Goal: Information Seeking & Learning: Learn about a topic

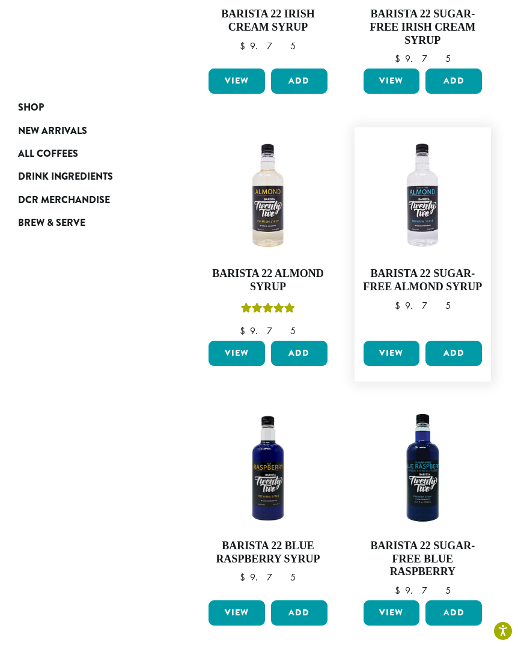
scroll to position [1209, 0]
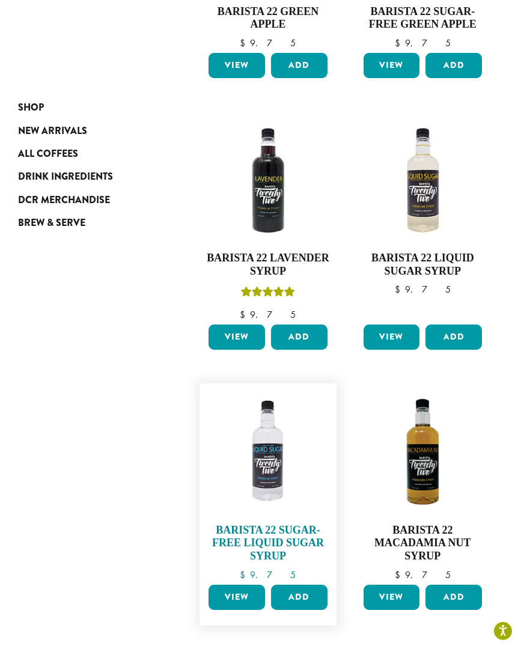
scroll to position [1237, 0]
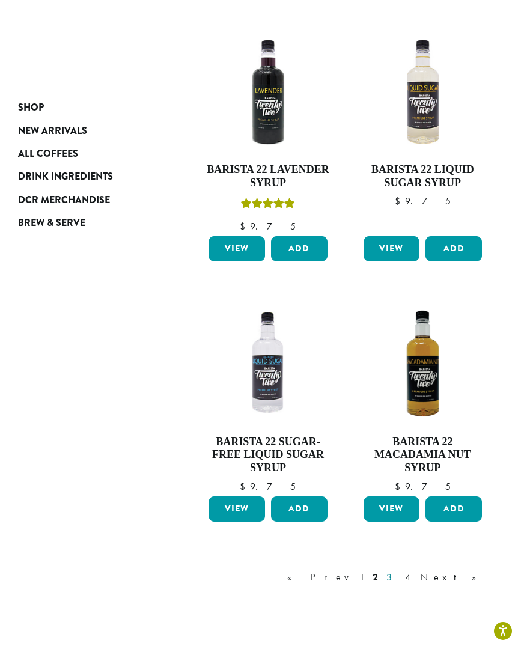
click at [399, 570] on link "3" at bounding box center [391, 577] width 15 height 14
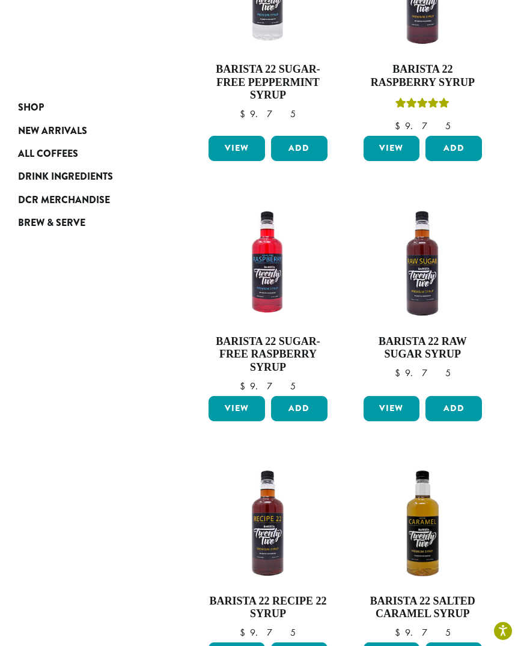
scroll to position [960, 0]
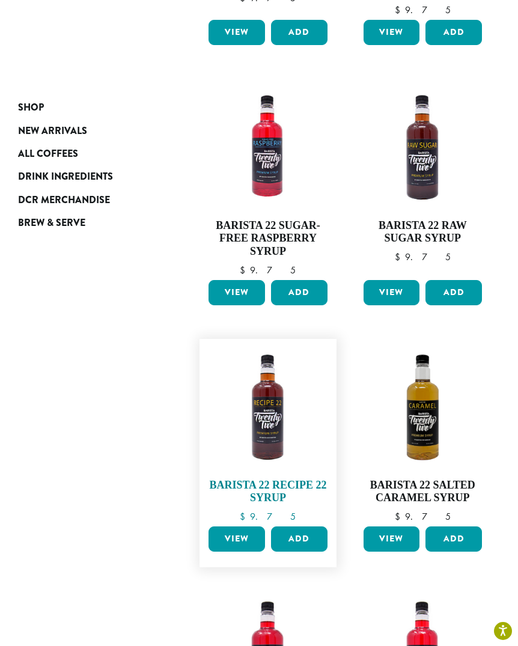
click at [241, 357] on img at bounding box center [267, 407] width 124 height 124
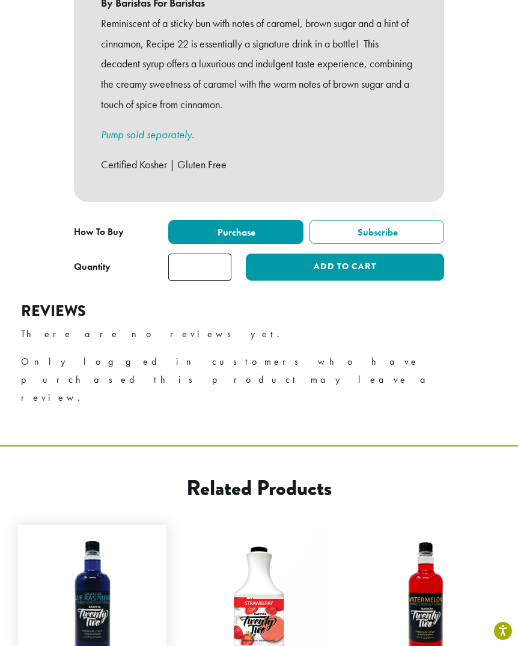
scroll to position [359, 0]
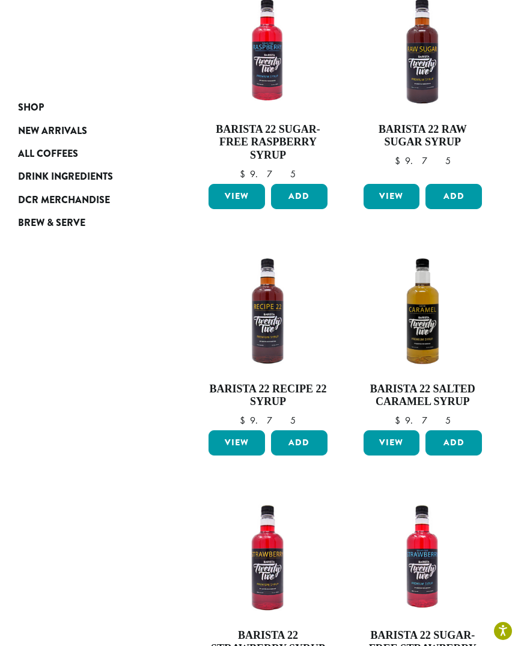
scroll to position [1272, 0]
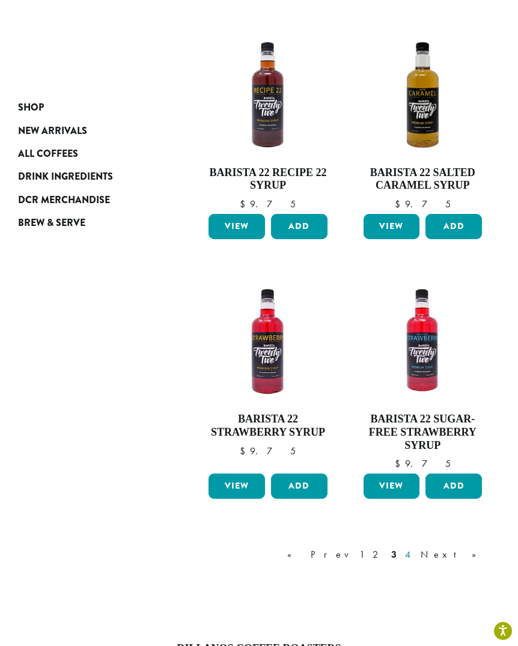
click at [414, 547] on link "4" at bounding box center [408, 554] width 12 height 14
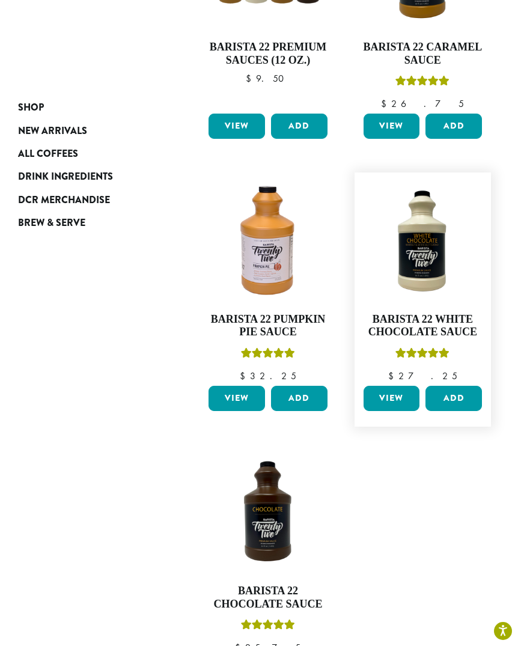
scroll to position [688, 0]
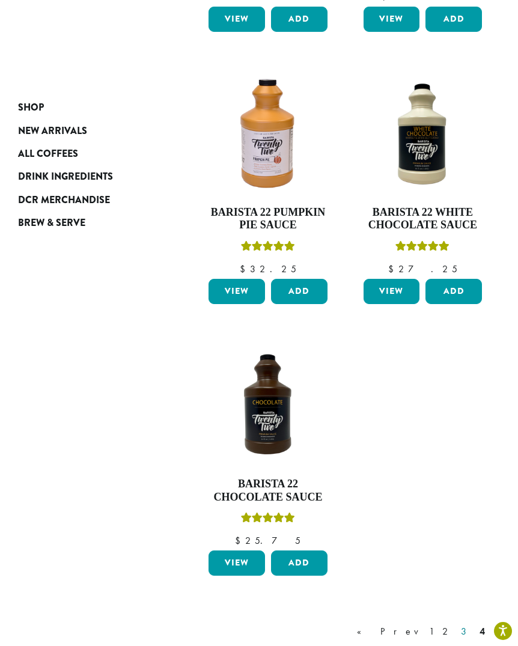
click at [465, 624] on link "3" at bounding box center [465, 631] width 15 height 14
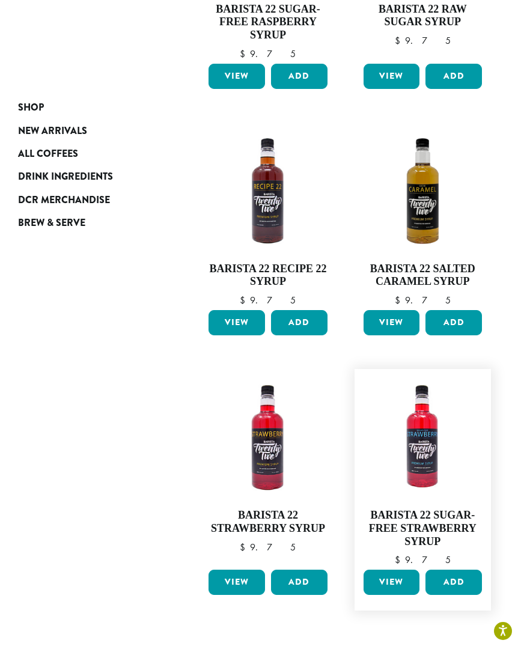
scroll to position [1267, 0]
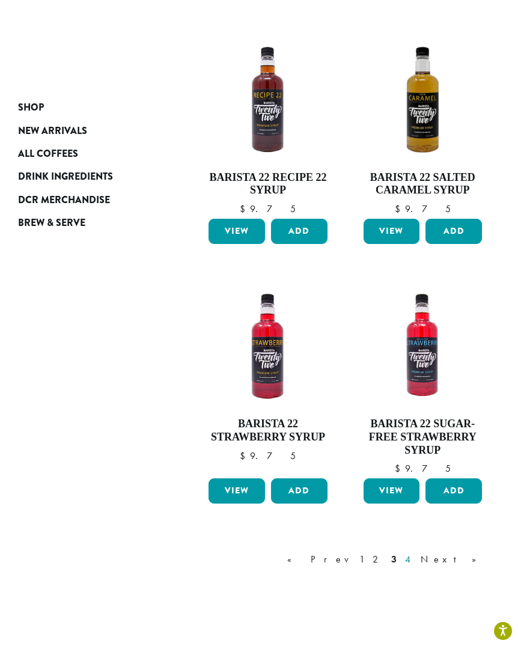
click at [414, 552] on link "4" at bounding box center [408, 559] width 12 height 14
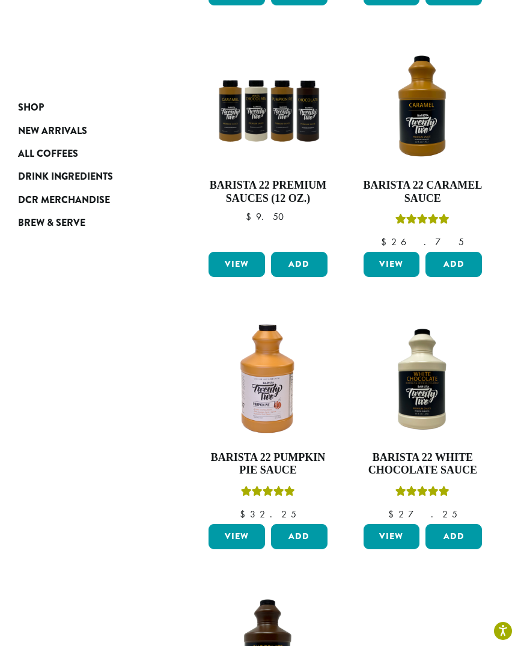
scroll to position [464, 0]
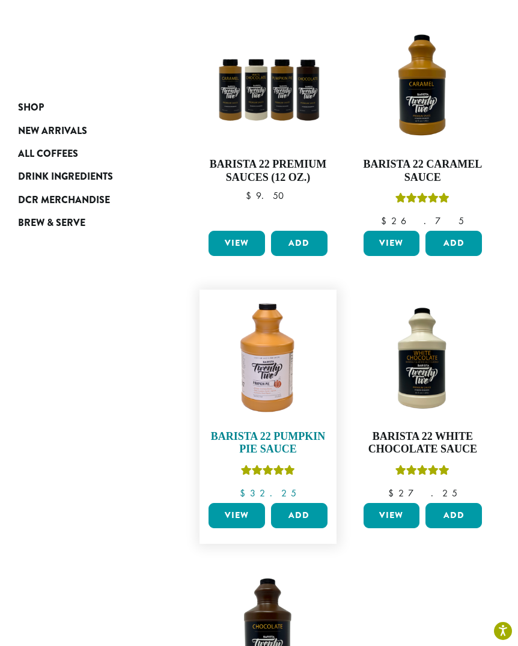
click at [268, 322] on img at bounding box center [267, 357] width 124 height 124
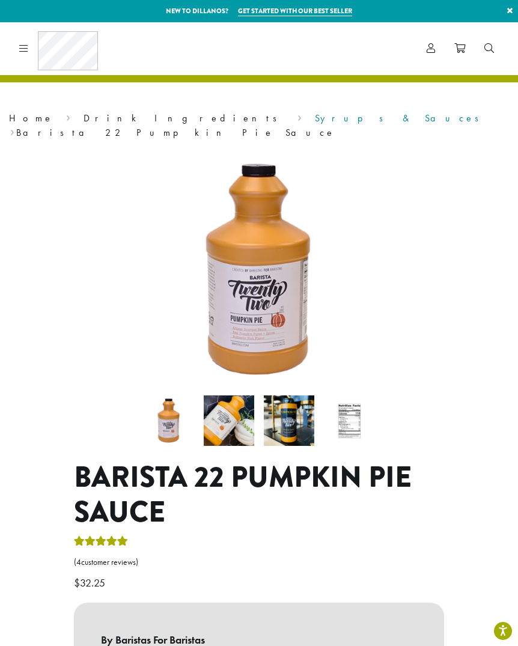
click at [315, 117] on link "Syrups & Sauces" at bounding box center [401, 118] width 172 height 13
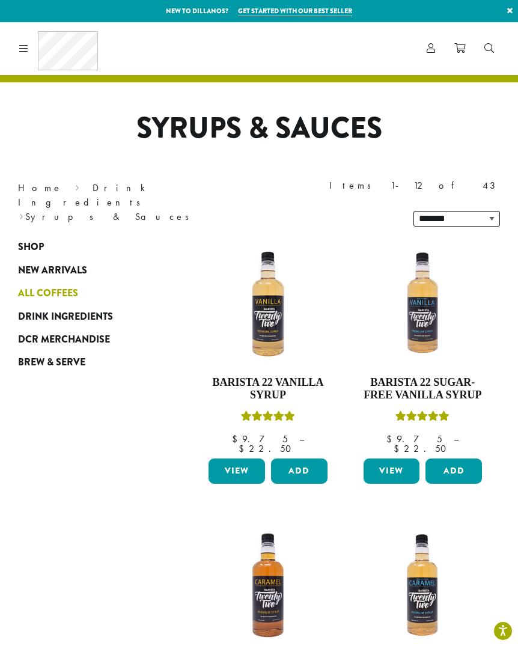
click at [31, 286] on span "All Coffees" at bounding box center [48, 293] width 60 height 15
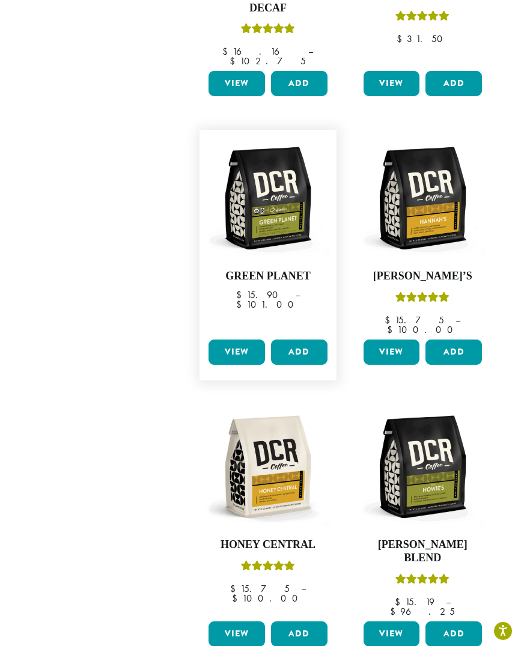
scroll to position [1314, 0]
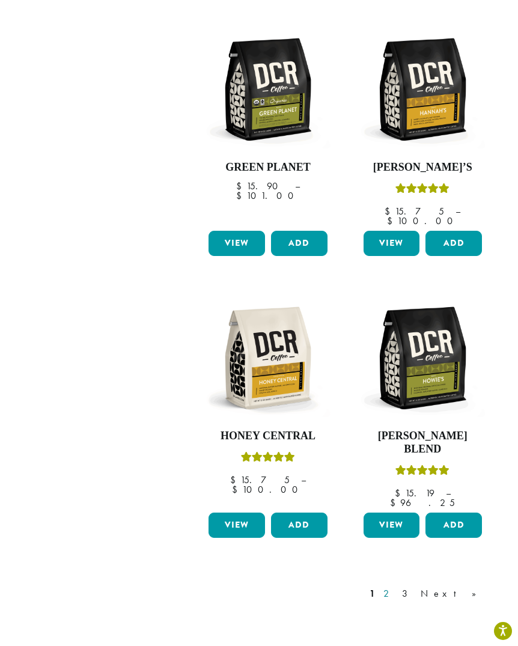
click at [396, 586] on link "2" at bounding box center [388, 593] width 15 height 14
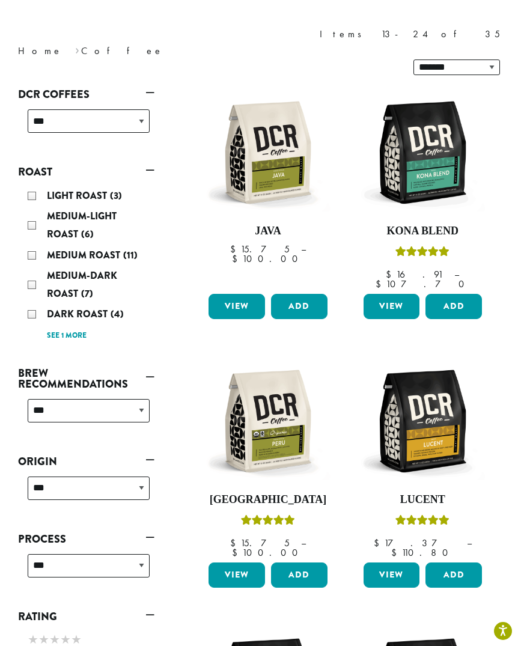
scroll to position [73, 0]
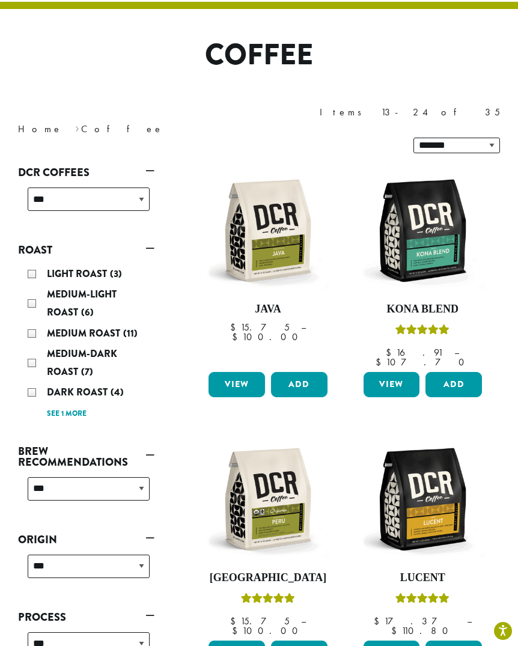
drag, startPoint x: 434, startPoint y: 473, endPoint x: 130, endPoint y: 211, distance: 401.6
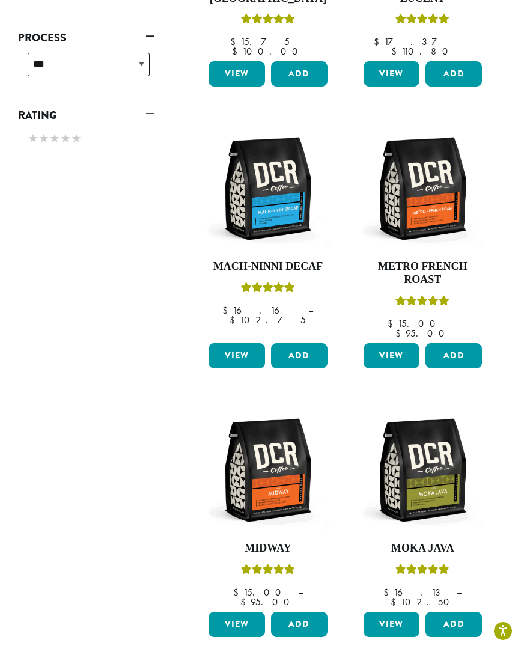
scroll to position [270, 0]
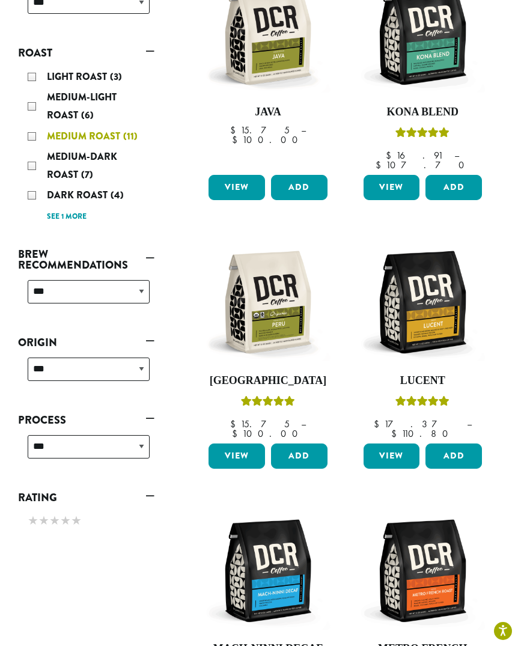
click at [37, 127] on div "Medium Roast (11)" at bounding box center [89, 136] width 122 height 18
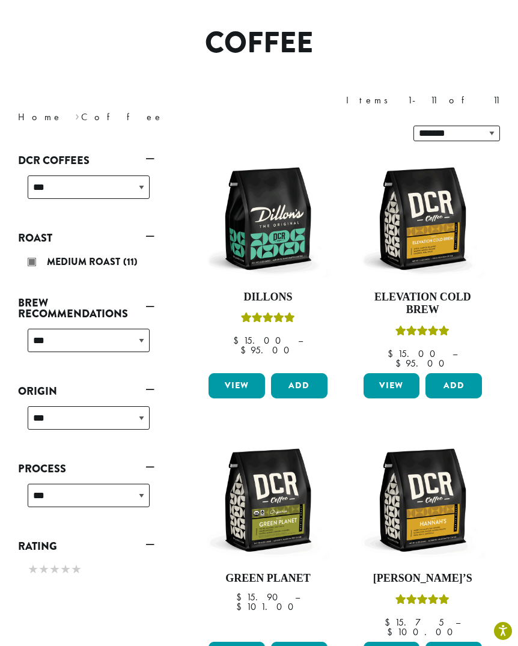
scroll to position [73, 0]
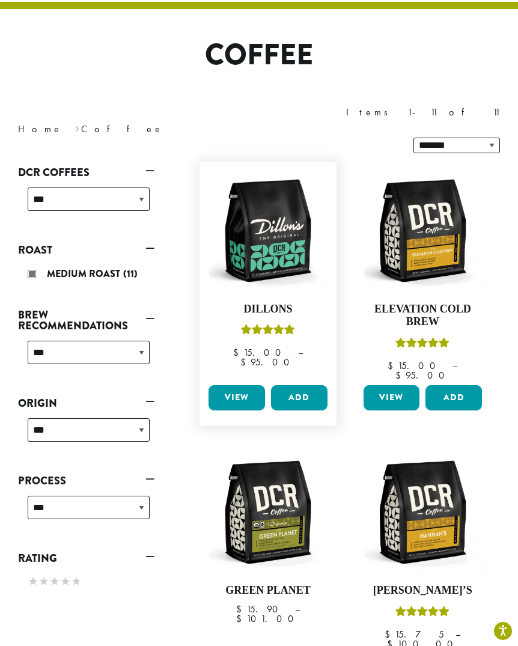
click at [233, 385] on link "View" at bounding box center [236, 397] width 56 height 25
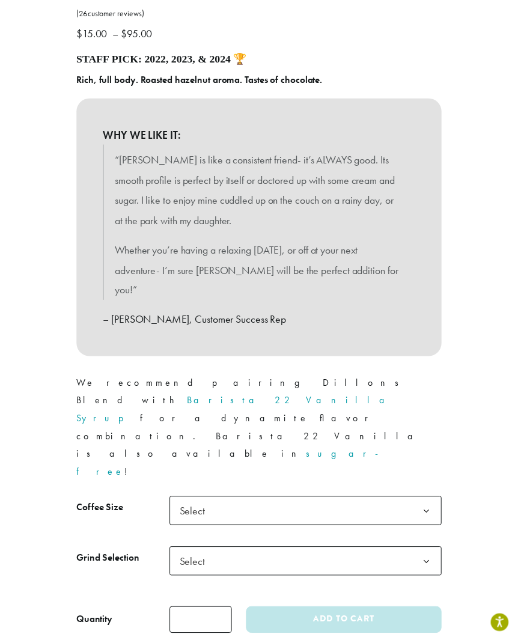
scroll to position [610, 0]
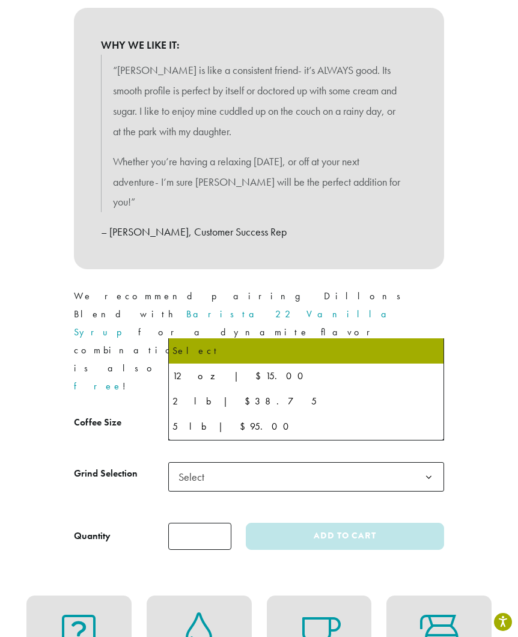
click at [252, 411] on span "Select" at bounding box center [306, 425] width 276 height 29
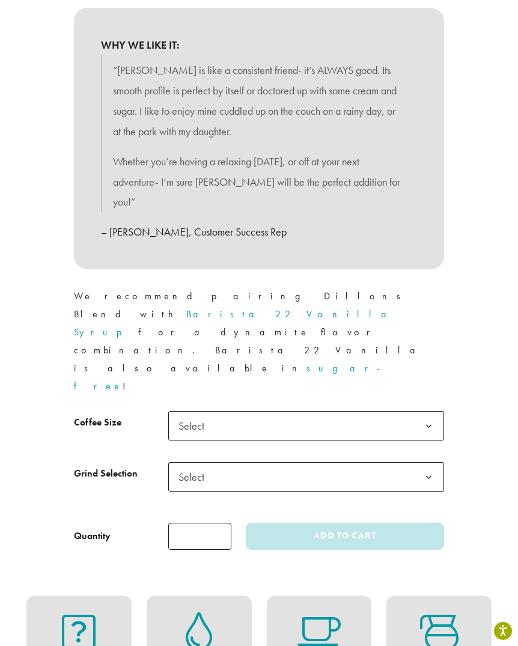
click at [252, 411] on span "Select" at bounding box center [306, 425] width 276 height 29
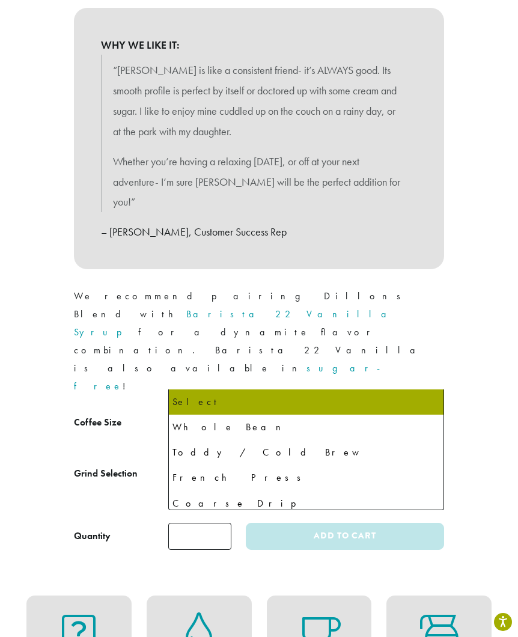
click at [217, 462] on span "Select" at bounding box center [306, 476] width 276 height 29
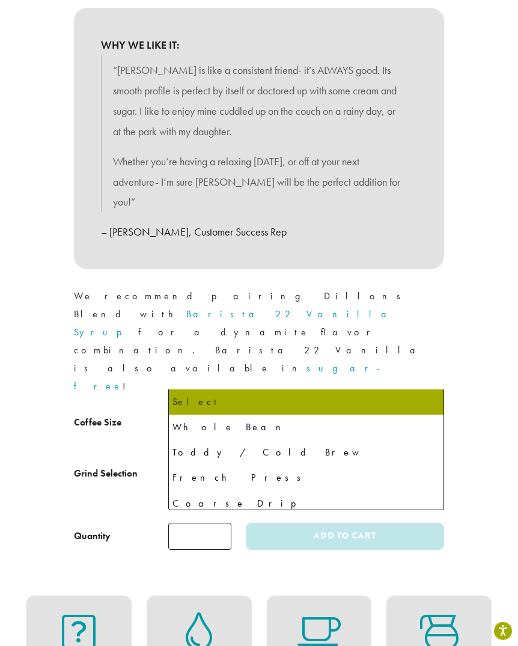
click at [218, 411] on tbody "**********" at bounding box center [259, 462] width 371 height 102
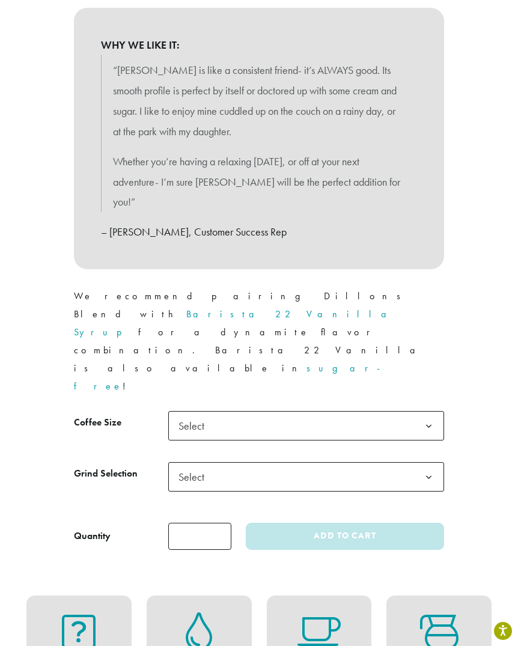
click at [218, 411] on tbody "**********" at bounding box center [259, 462] width 371 height 102
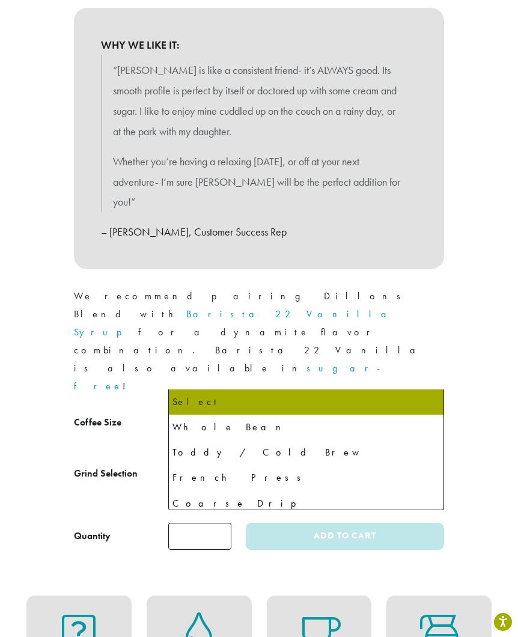
click at [217, 462] on span "Select" at bounding box center [306, 476] width 276 height 29
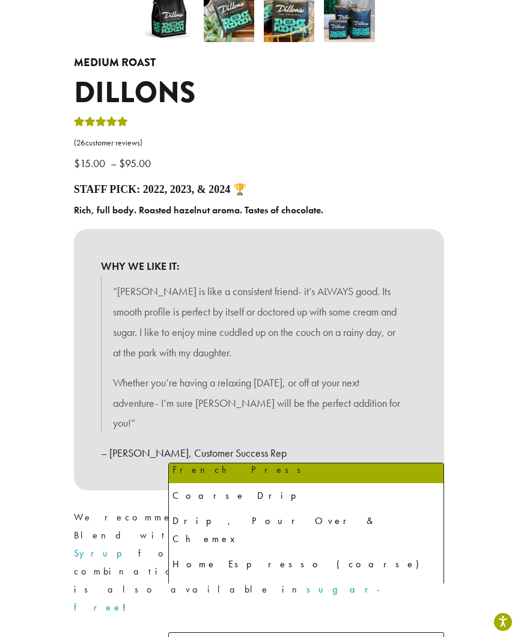
scroll to position [0, 0]
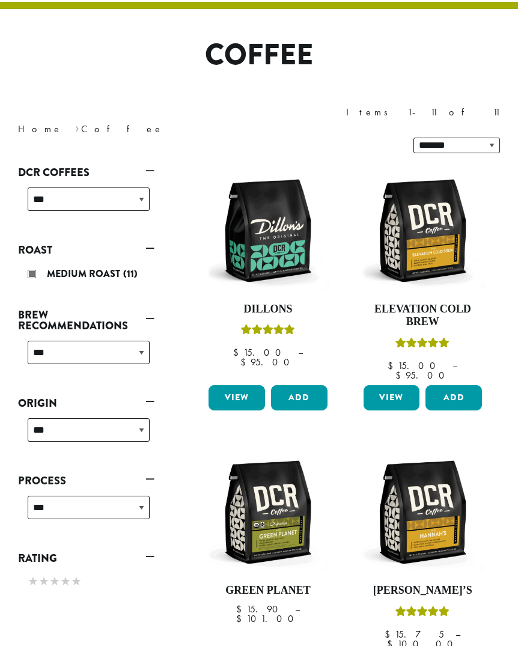
scroll to position [73, 0]
select select "********"
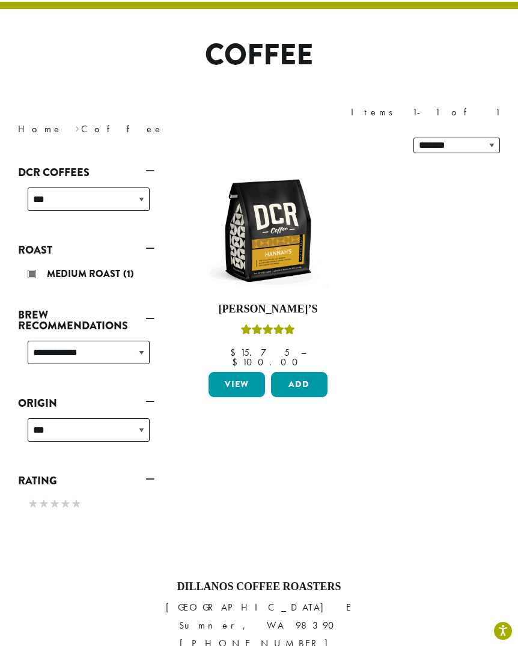
click at [148, 240] on link "Roast" at bounding box center [86, 250] width 136 height 20
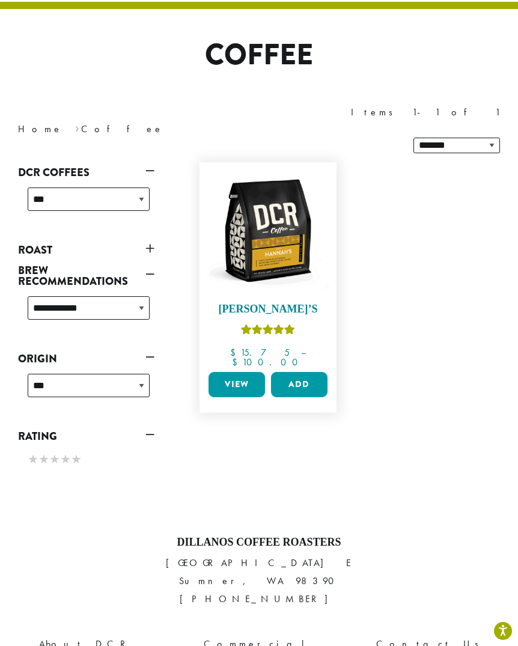
click at [264, 190] on img at bounding box center [267, 230] width 124 height 124
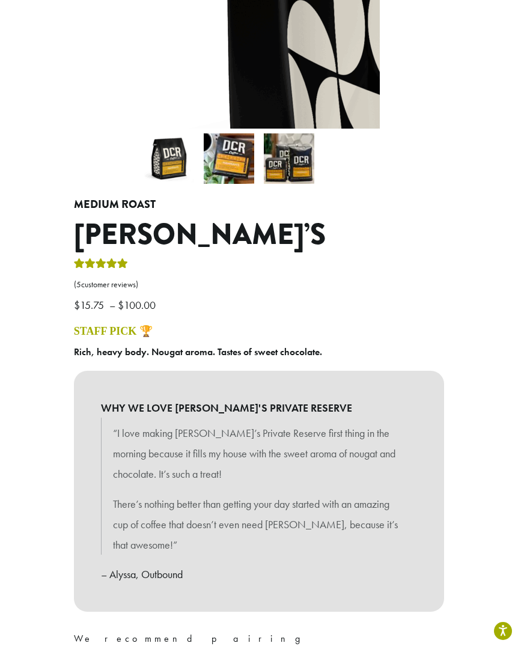
scroll to position [329, 0]
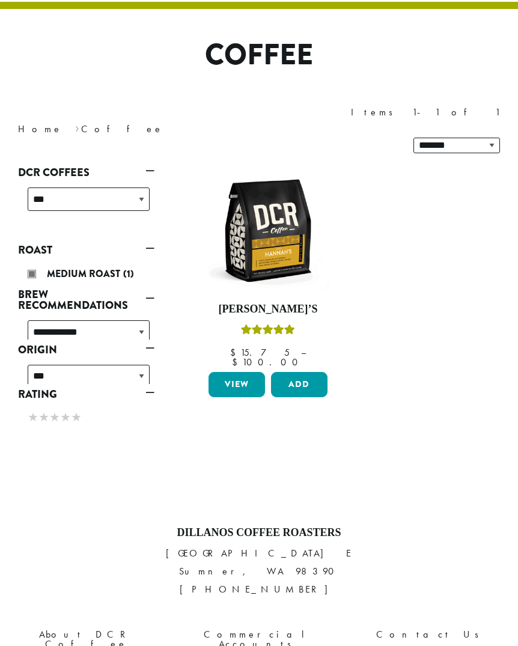
scroll to position [73, 0]
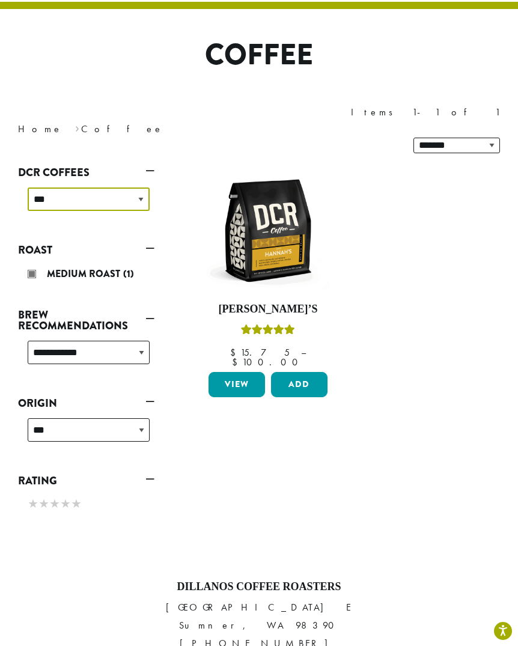
select select "******"
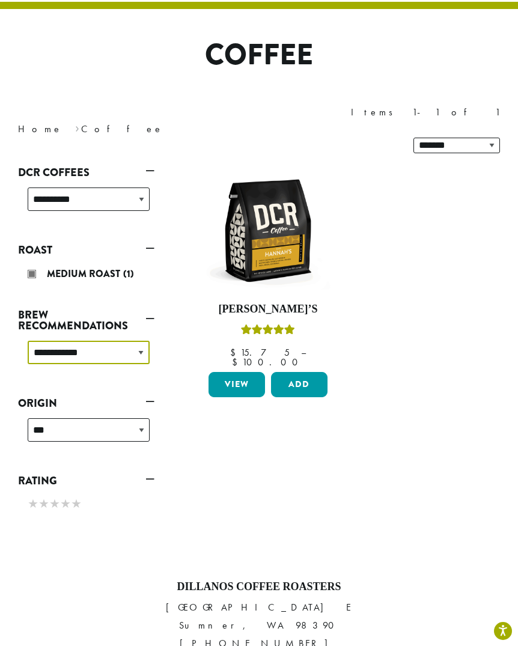
select select
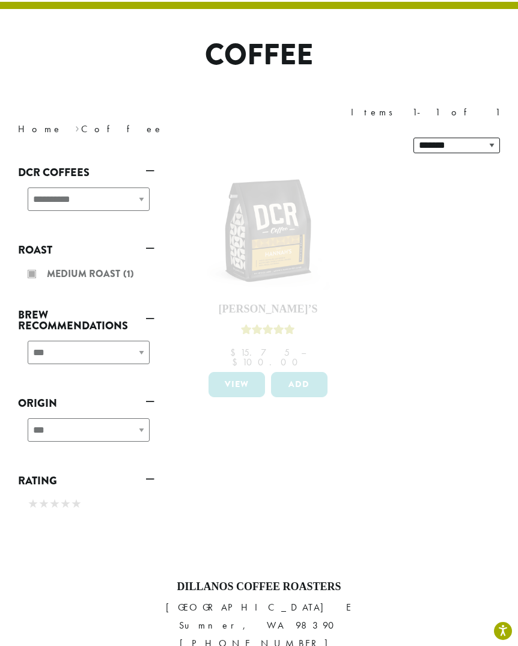
click at [145, 240] on link "Roast" at bounding box center [86, 250] width 136 height 20
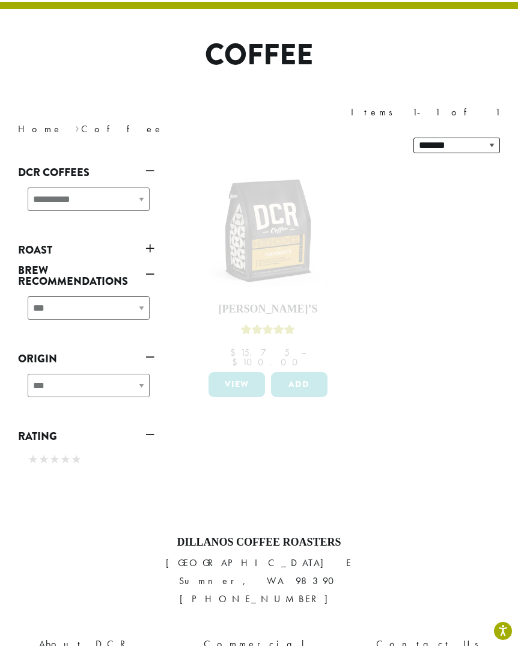
click at [155, 213] on div "**********" at bounding box center [86, 325] width 154 height 326
click at [151, 240] on link "Roast" at bounding box center [86, 250] width 136 height 20
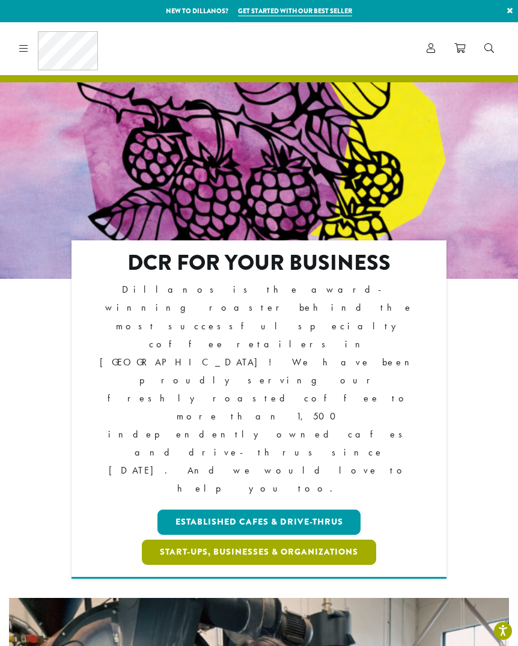
click at [228, 539] on link "Start-ups, Businesses & Organizations" at bounding box center [259, 551] width 234 height 25
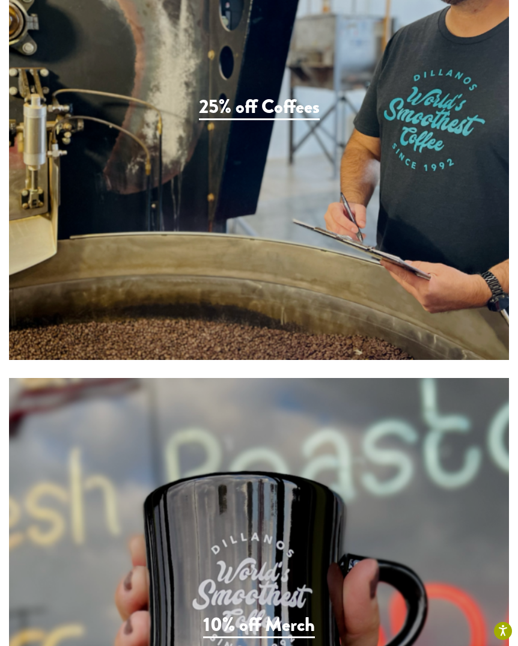
scroll to position [3295, 0]
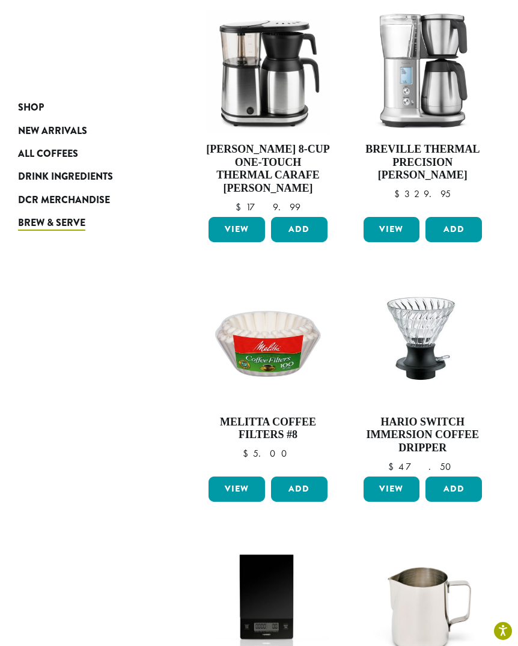
scroll to position [1181, 0]
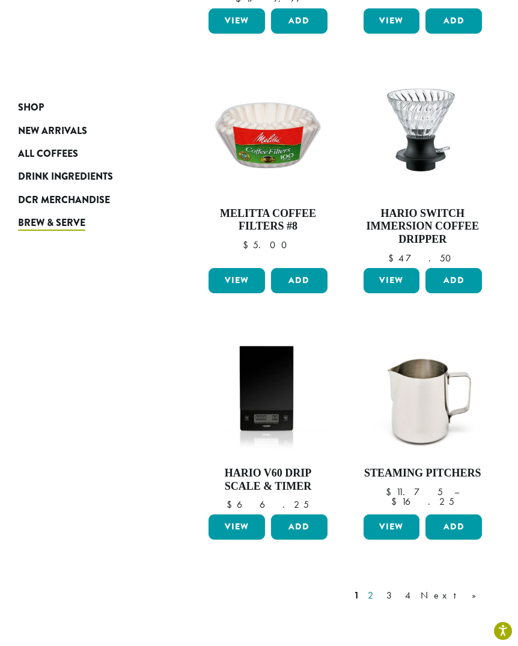
click at [380, 588] on link "2" at bounding box center [372, 595] width 15 height 14
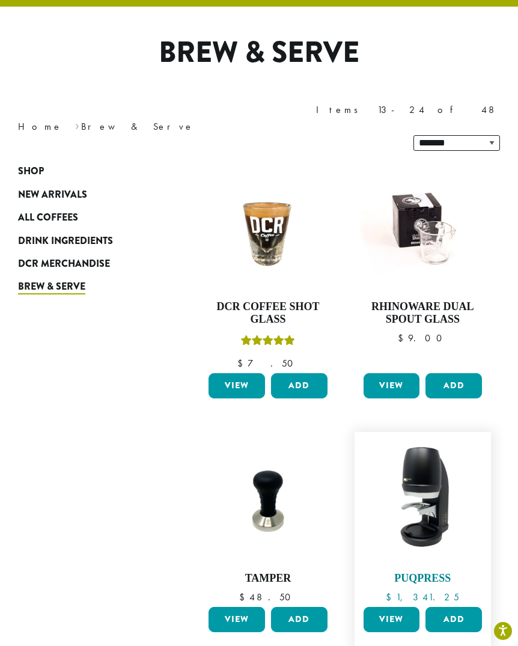
scroll to position [90, 0]
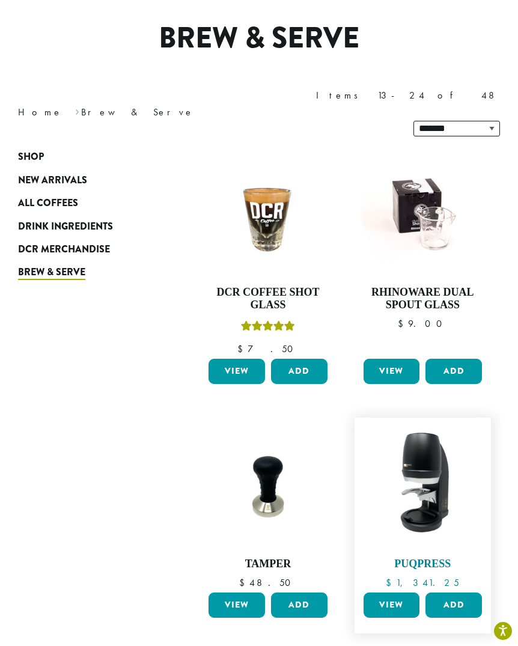
click at [419, 431] on img at bounding box center [422, 485] width 124 height 124
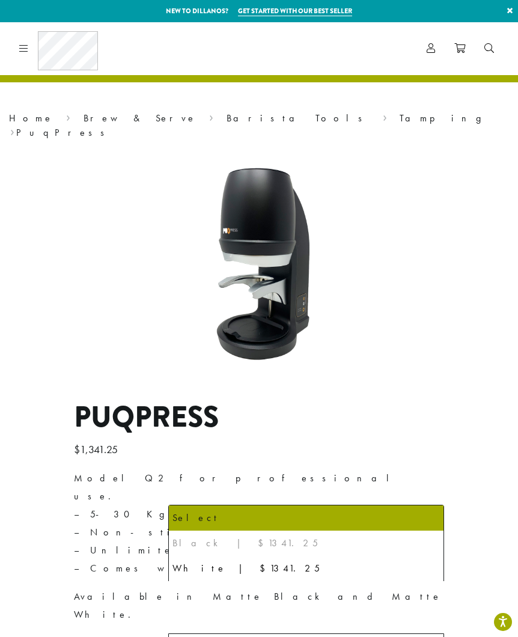
click at [328, 633] on span "Select" at bounding box center [306, 647] width 276 height 29
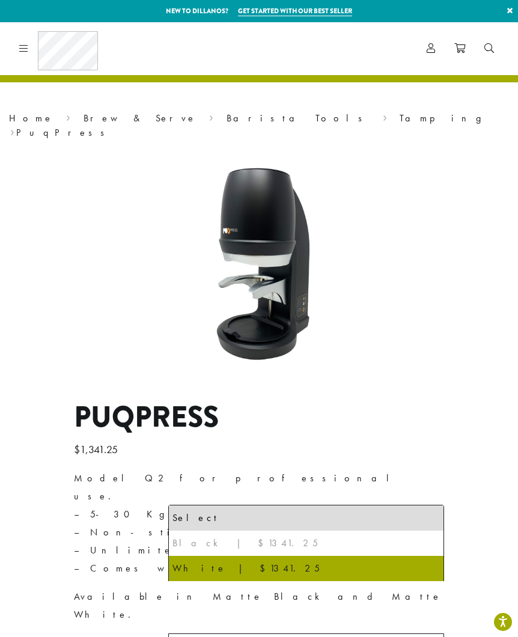
select select "*****"
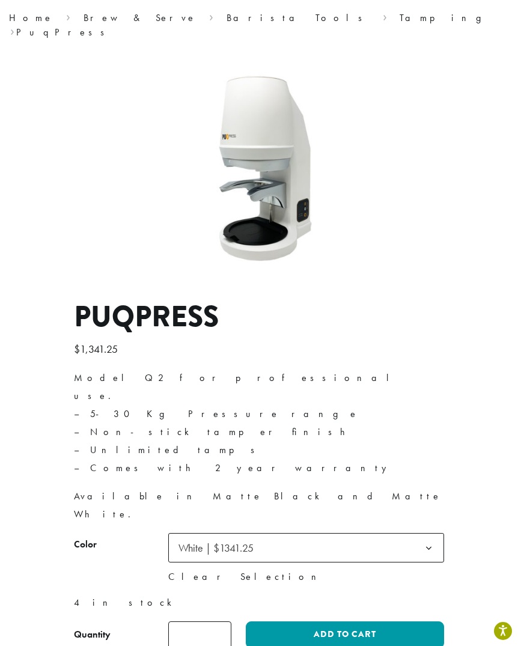
scroll to position [103, 0]
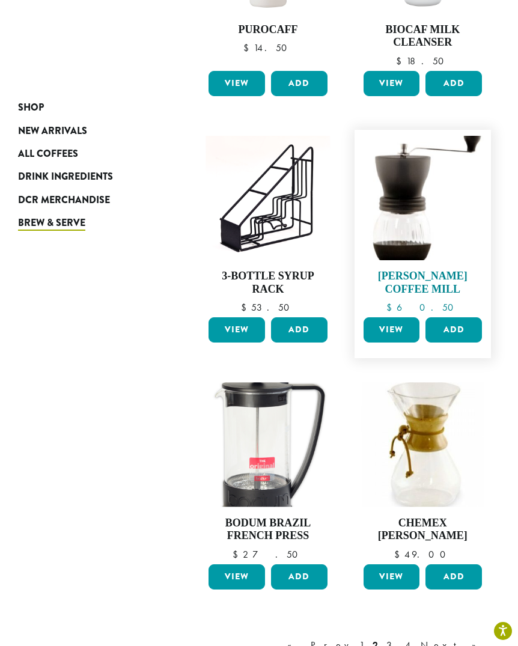
scroll to position [1107, 0]
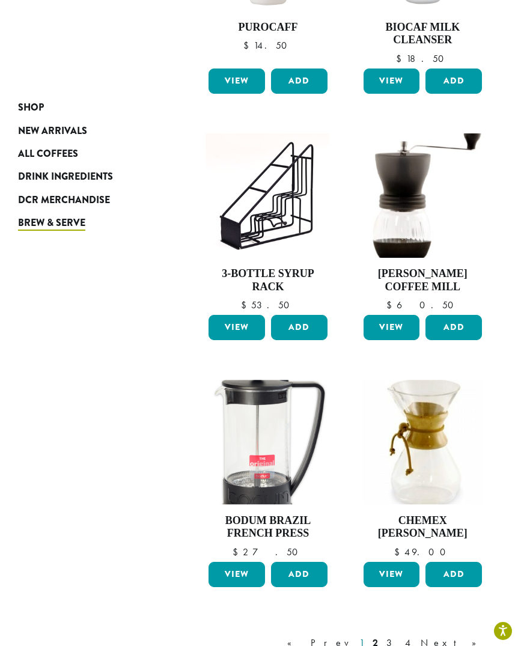
click at [366, 635] on link "1" at bounding box center [362, 642] width 10 height 14
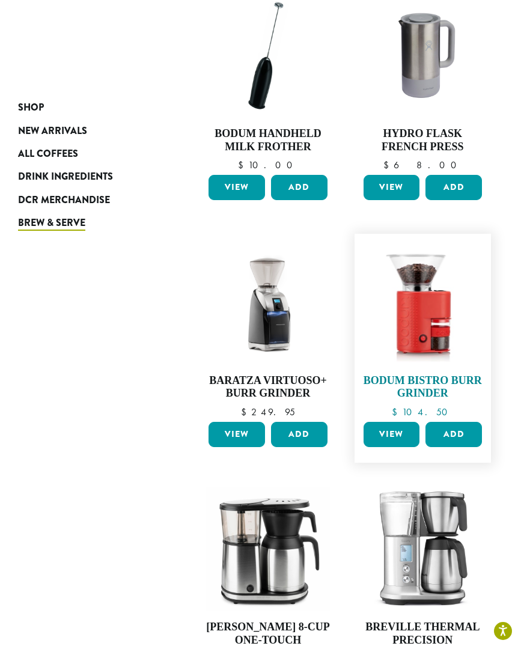
scroll to position [562, 0]
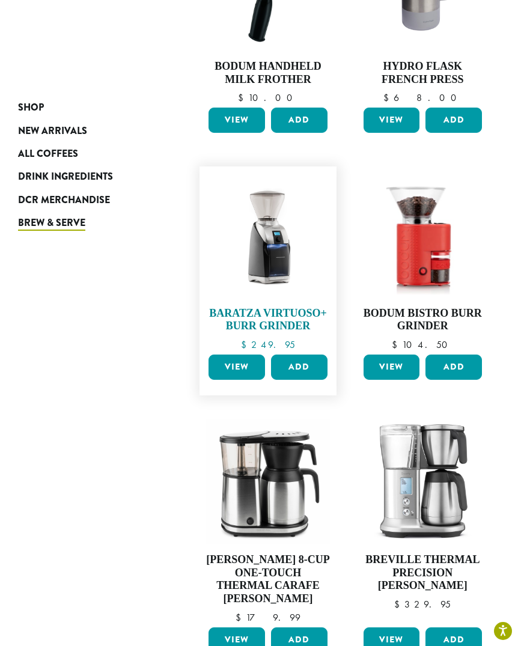
click at [273, 225] on img at bounding box center [267, 234] width 124 height 124
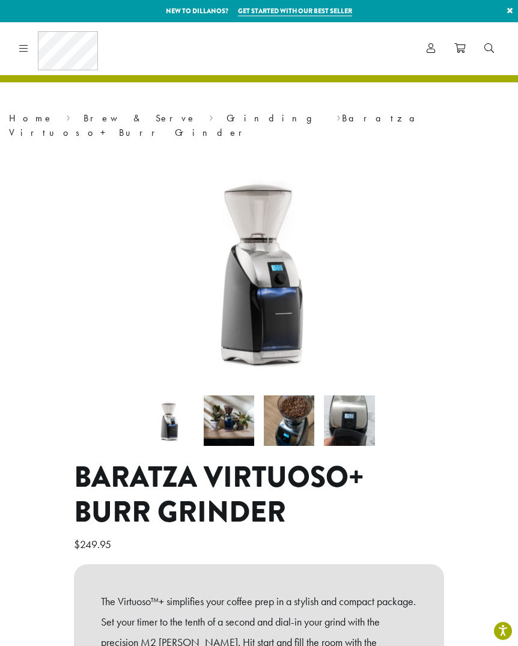
click at [231, 410] on img at bounding box center [229, 420] width 50 height 50
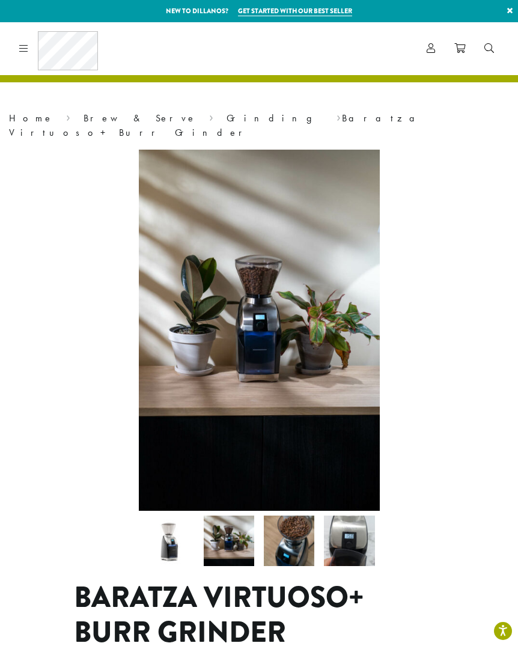
click at [300, 534] on img at bounding box center [289, 540] width 50 height 50
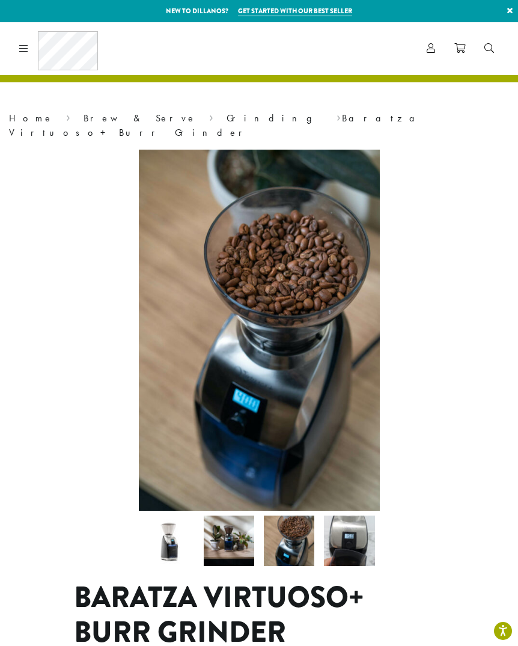
click at [350, 533] on img at bounding box center [349, 540] width 50 height 50
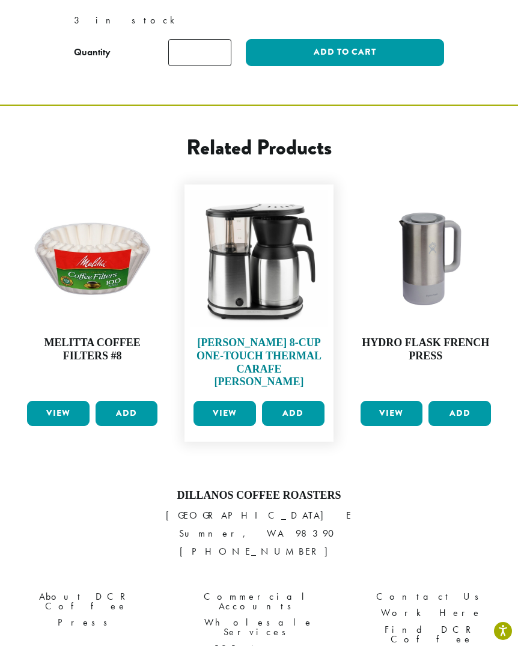
scroll to position [938, 0]
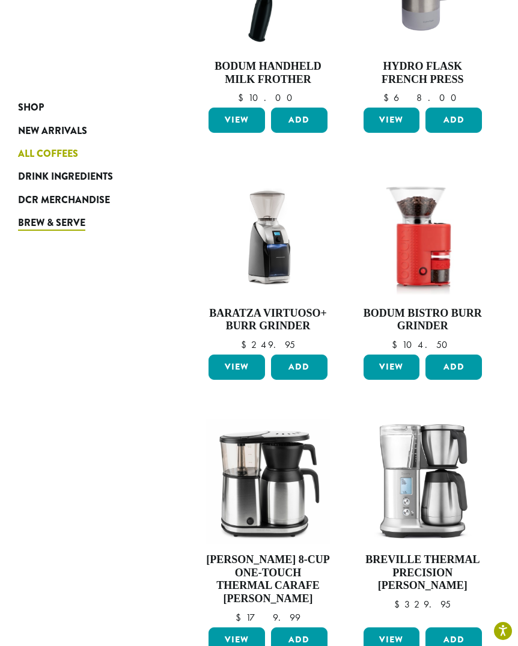
click at [48, 150] on span "All Coffees" at bounding box center [48, 154] width 60 height 15
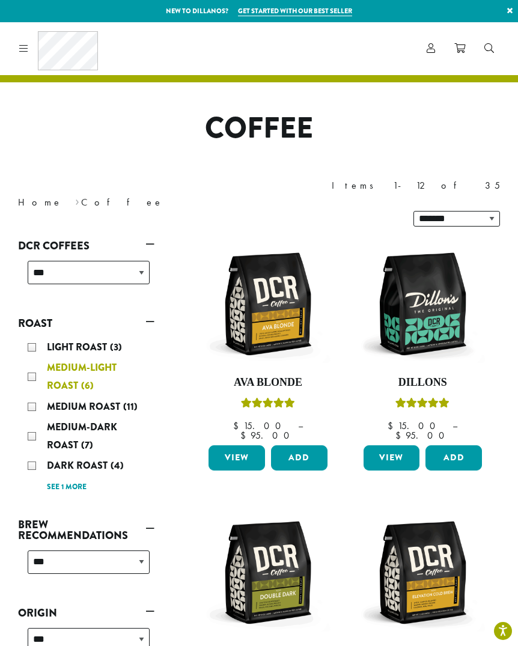
scroll to position [231, 0]
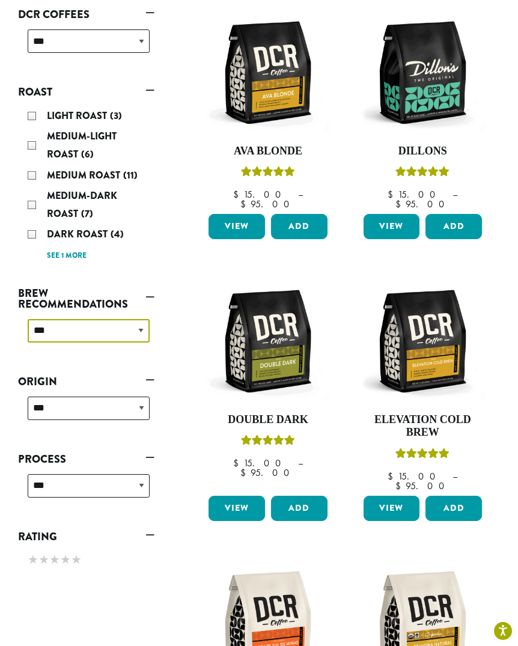
select select "********"
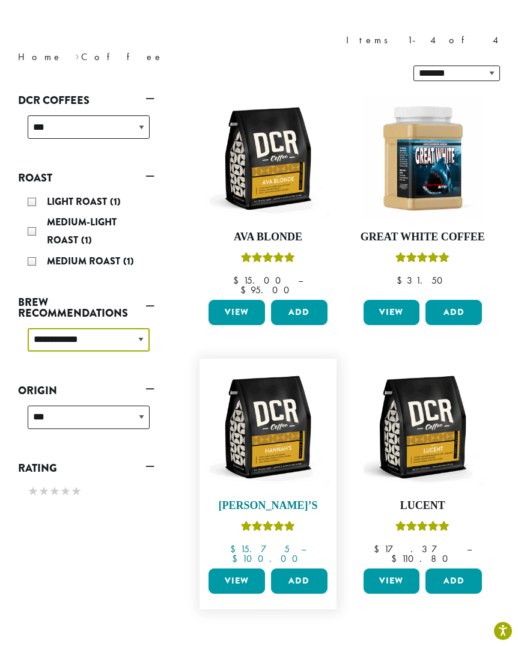
scroll to position [186, 0]
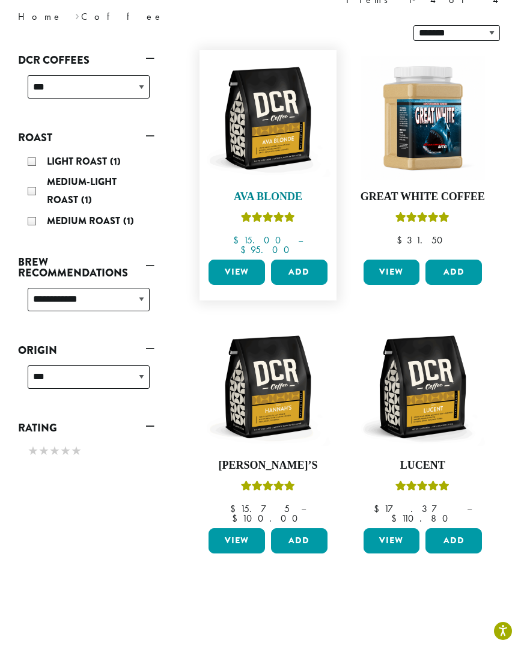
click at [270, 101] on img at bounding box center [267, 118] width 124 height 124
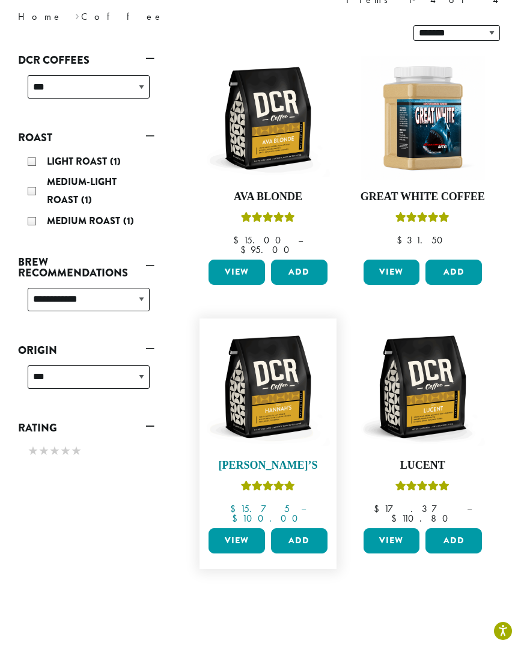
click at [268, 363] on img at bounding box center [267, 386] width 124 height 124
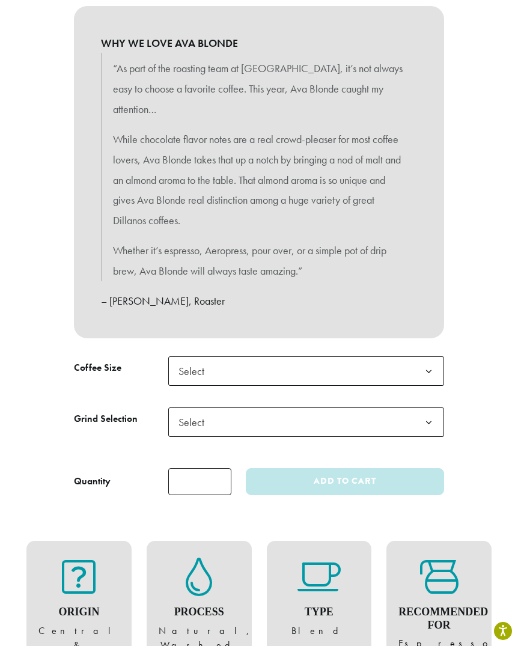
scroll to position [631, 0]
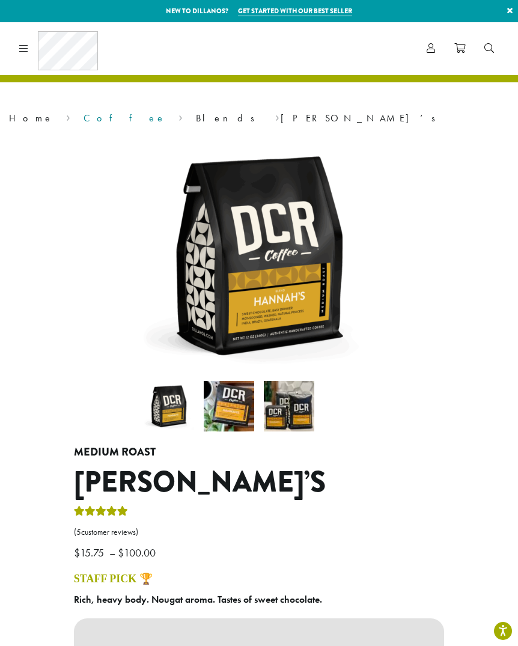
click at [83, 121] on link "Coffee" at bounding box center [124, 118] width 82 height 13
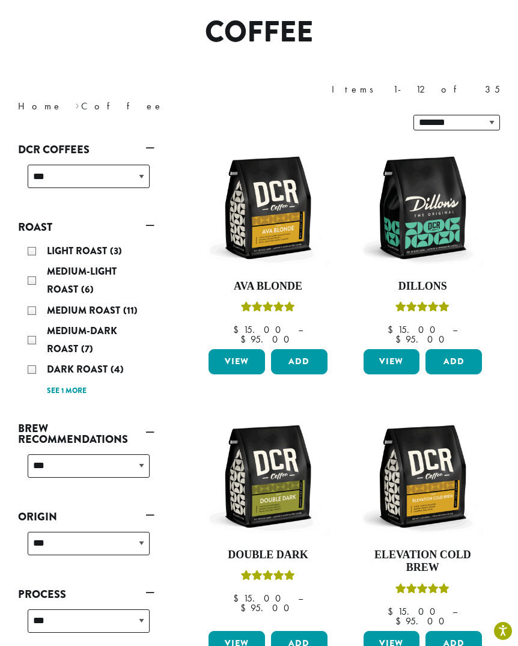
scroll to position [326, 0]
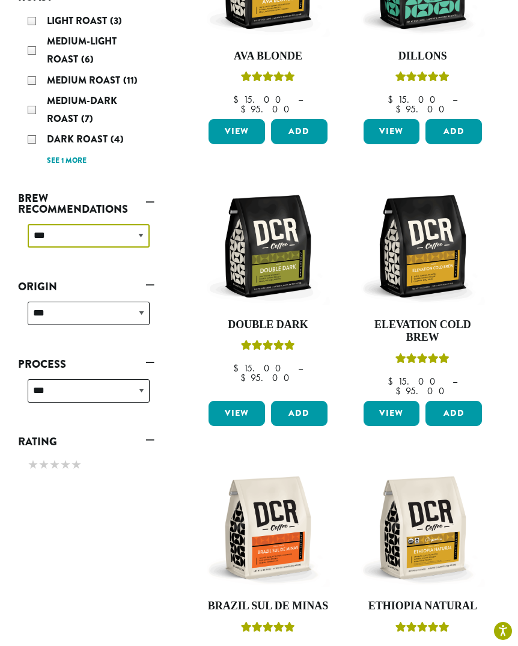
select select "*********"
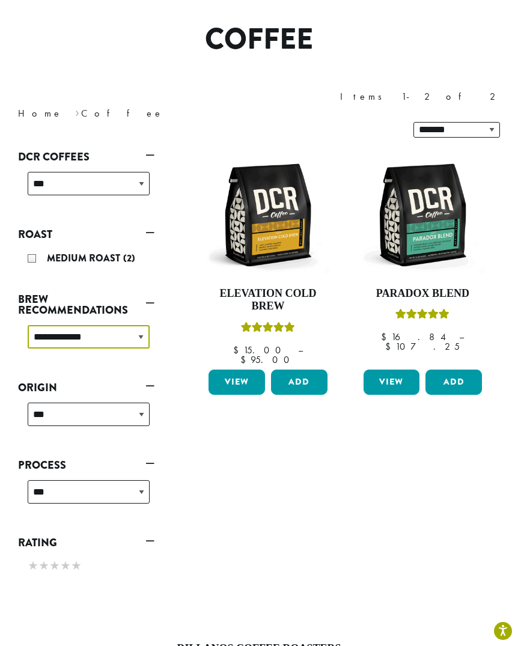
scroll to position [73, 0]
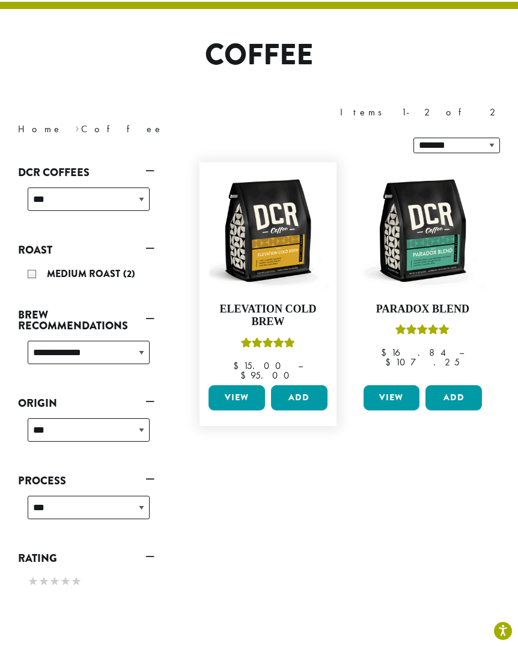
click at [241, 385] on link "View" at bounding box center [236, 397] width 56 height 25
click at [238, 385] on link "View" at bounding box center [236, 397] width 56 height 25
click at [402, 385] on link "View" at bounding box center [391, 397] width 56 height 25
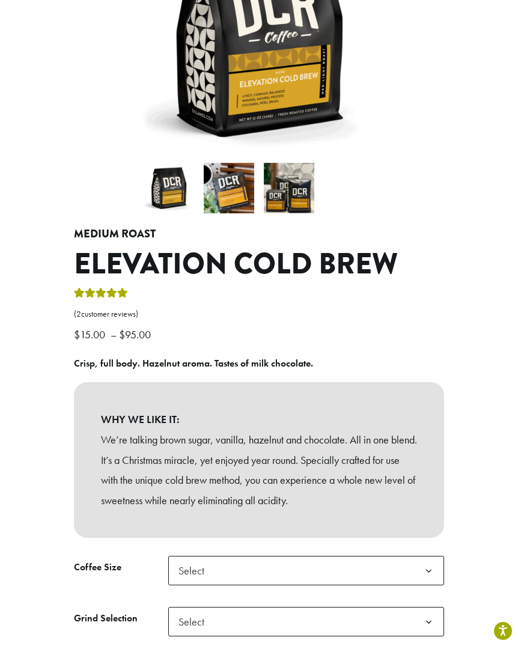
scroll to position [328, 0]
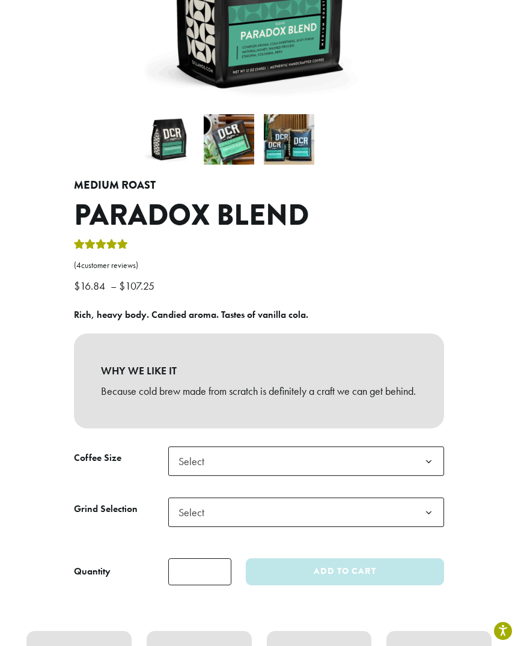
scroll to position [162, 0]
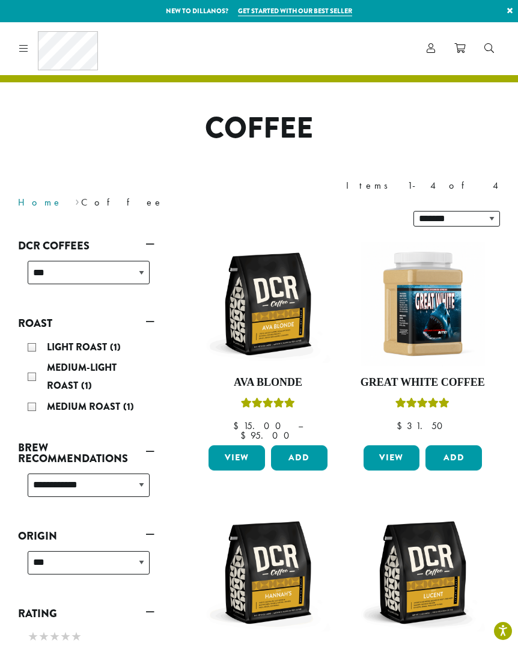
click at [32, 196] on link "Home" at bounding box center [40, 202] width 44 height 13
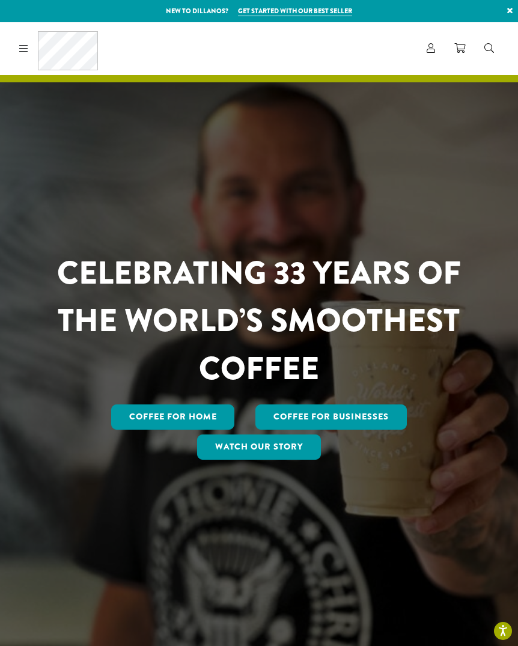
click at [24, 45] on icon at bounding box center [23, 48] width 9 height 10
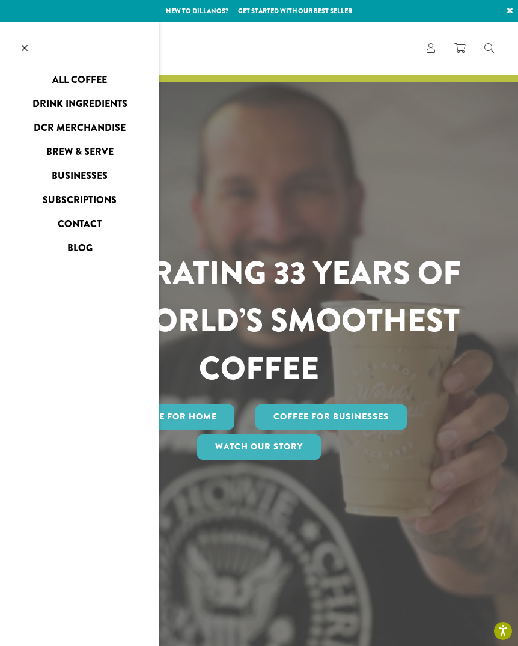
click at [61, 151] on link "Brew & Serve" at bounding box center [79, 151] width 159 height 19
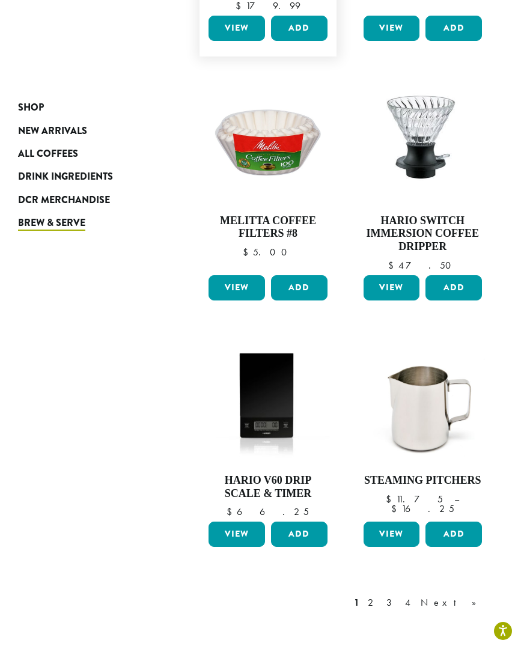
scroll to position [1289, 0]
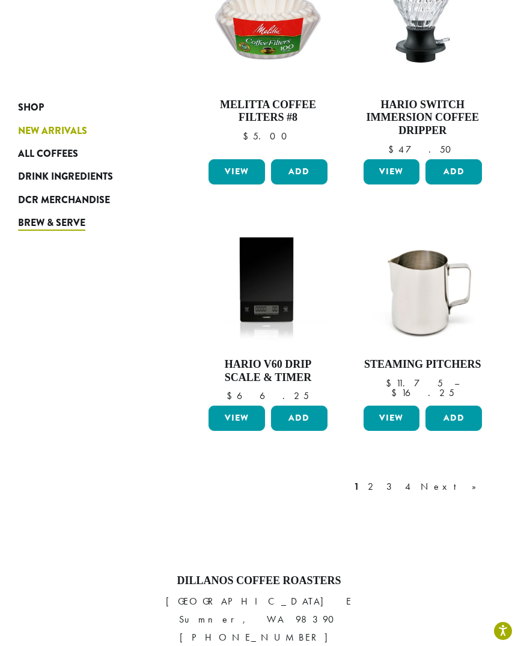
click at [36, 132] on span "New Arrivals" at bounding box center [52, 131] width 69 height 15
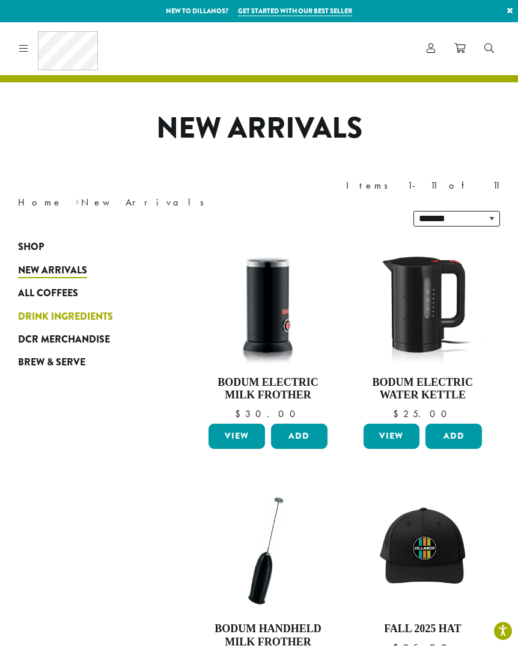
click at [55, 309] on span "Drink Ingredients" at bounding box center [65, 316] width 95 height 15
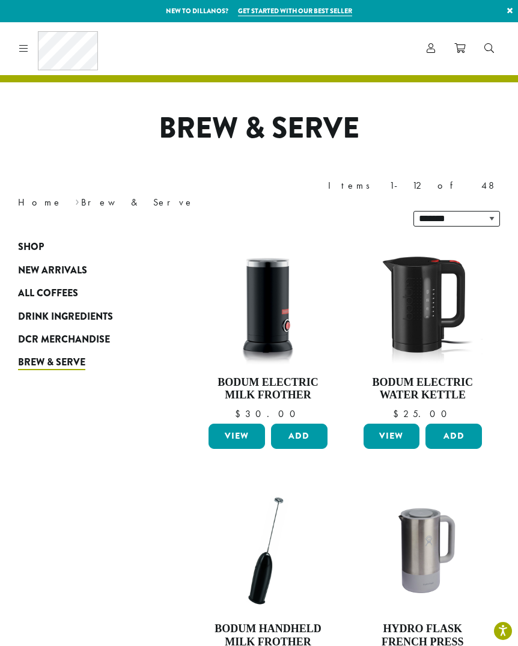
click at [50, 309] on span "Drink Ingredients" at bounding box center [65, 316] width 95 height 15
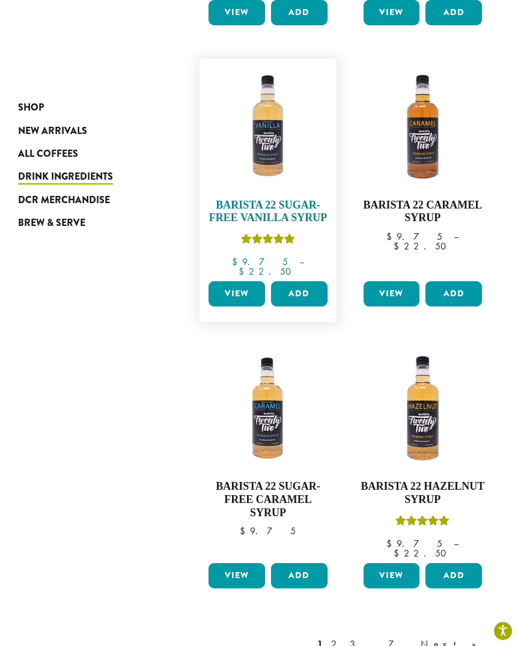
scroll to position [1299, 0]
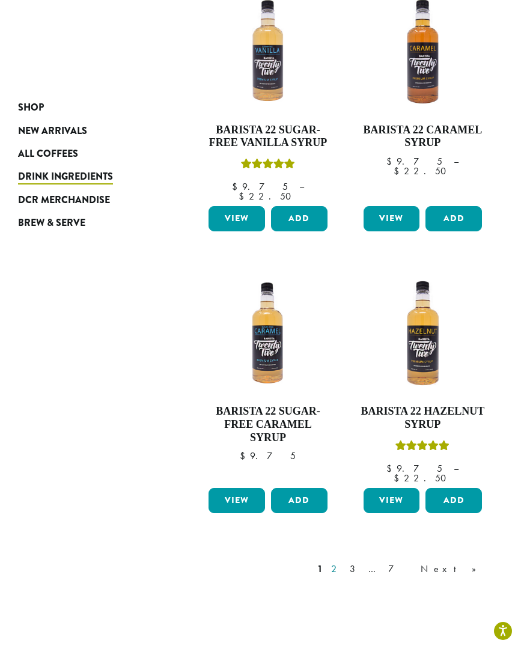
click at [344, 562] on link "2" at bounding box center [335, 569] width 15 height 14
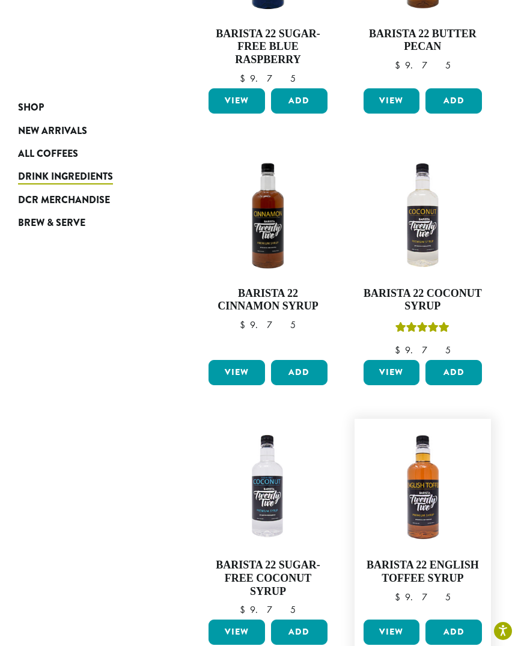
scroll to position [1246, 0]
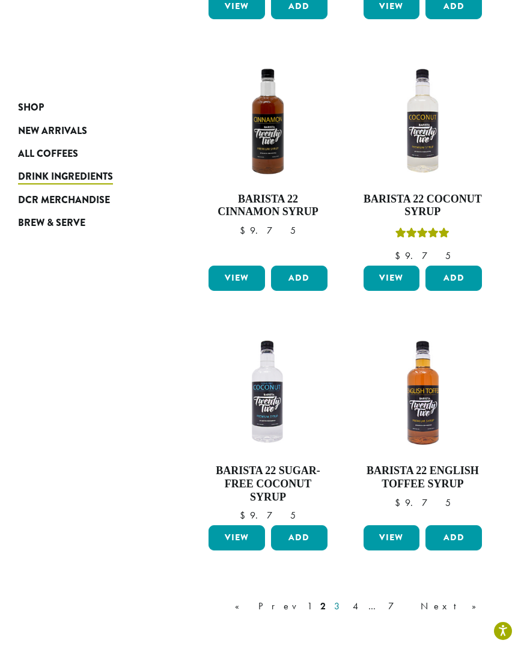
click at [347, 599] on link "3" at bounding box center [338, 606] width 15 height 14
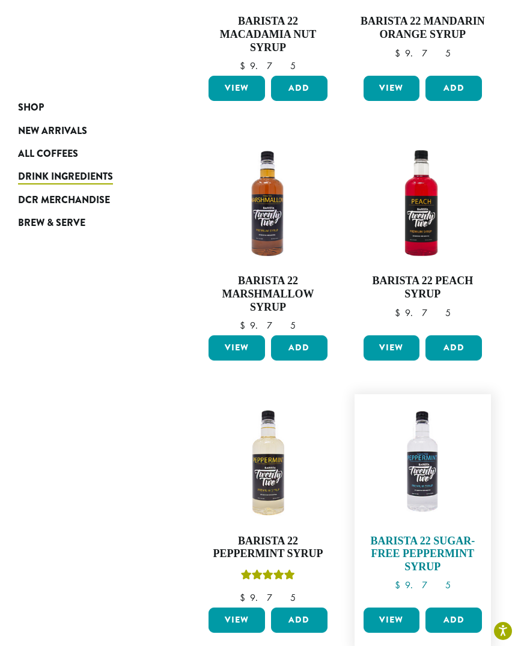
scroll to position [1240, 0]
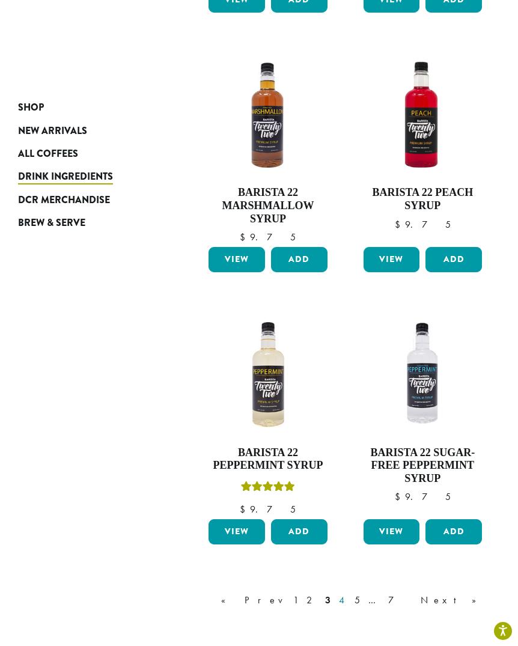
click at [348, 593] on link "4" at bounding box center [342, 600] width 12 height 14
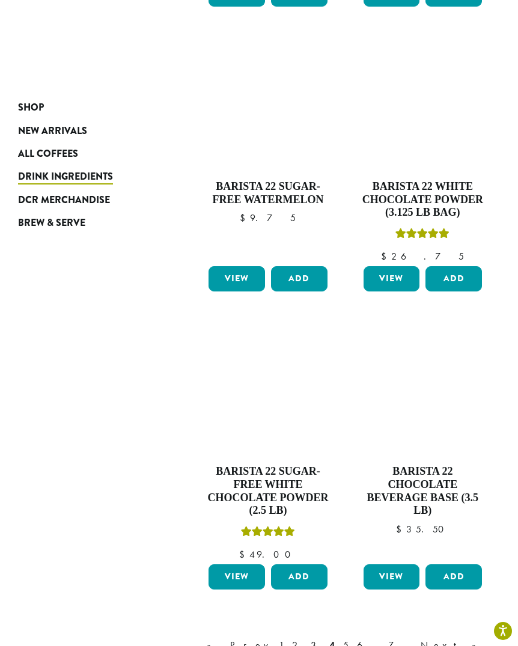
scroll to position [1222, 0]
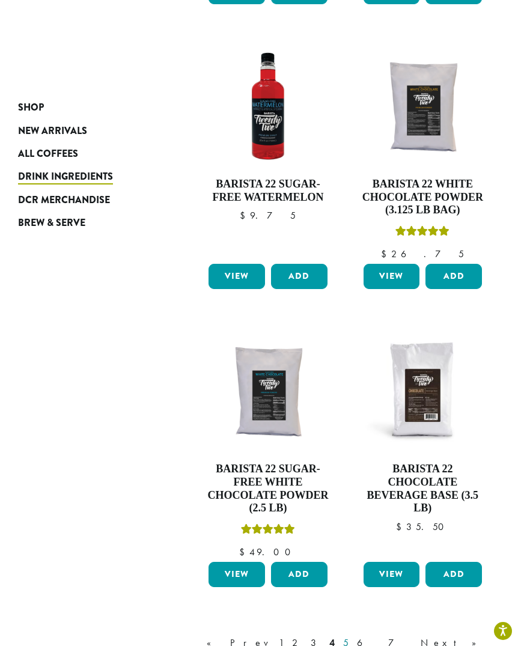
click at [351, 635] on link "5" at bounding box center [346, 642] width 10 height 14
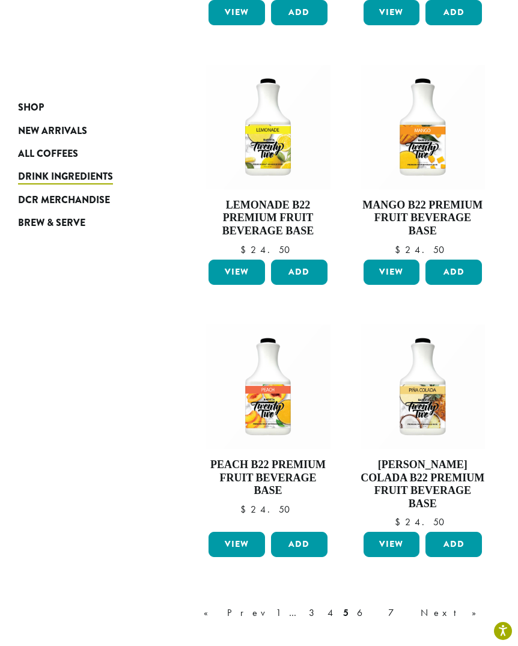
scroll to position [1455, 0]
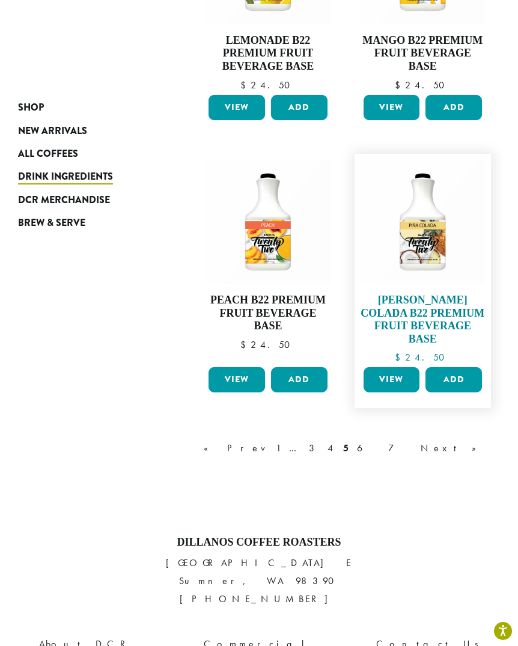
click at [407, 211] on img at bounding box center [422, 222] width 124 height 124
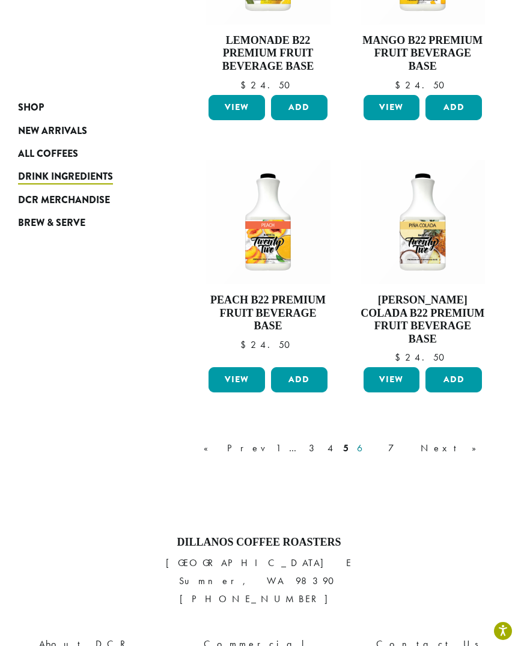
click at [382, 441] on link "6" at bounding box center [368, 448] width 28 height 14
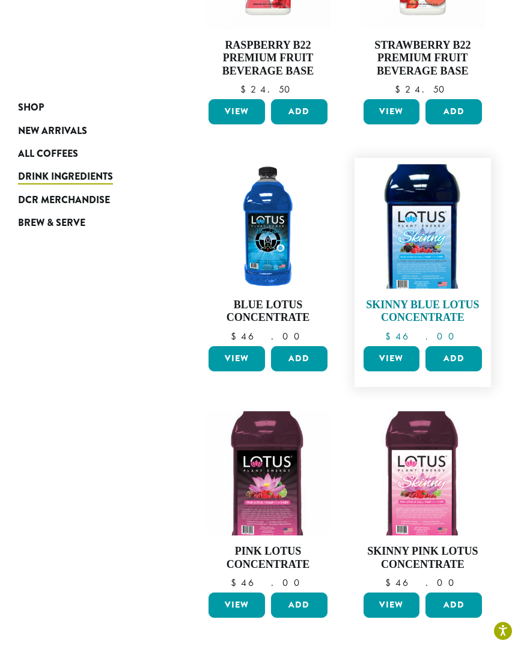
scroll to position [431, 0]
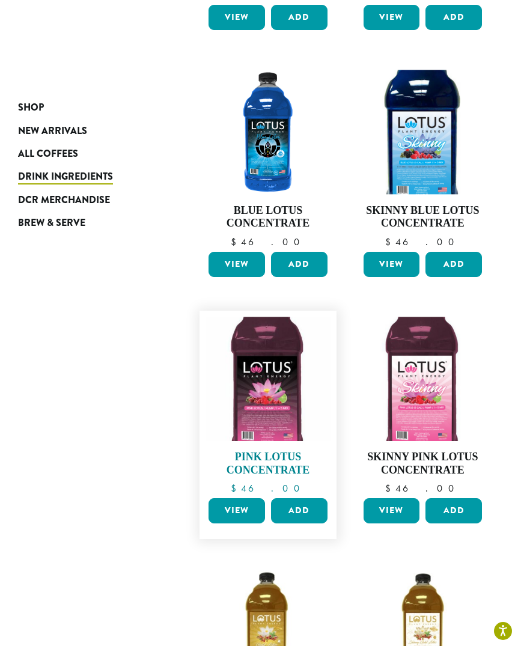
click at [286, 369] on img at bounding box center [267, 378] width 124 height 124
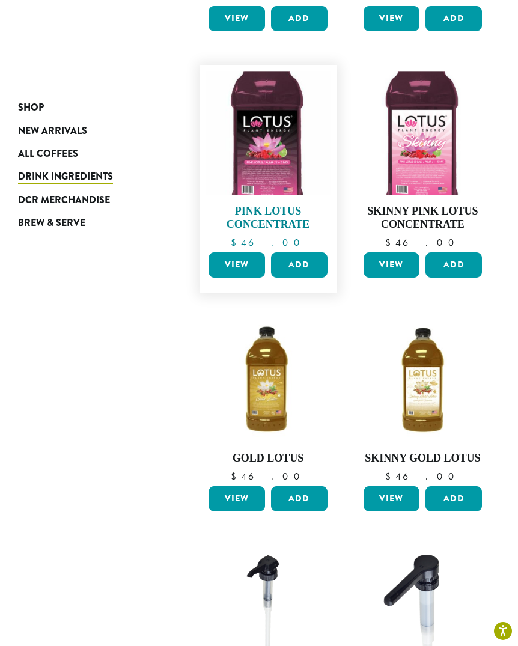
scroll to position [679, 0]
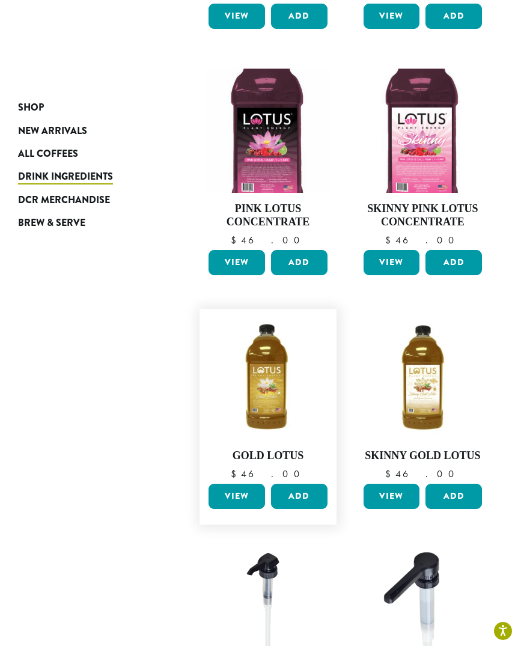
click at [256, 483] on link "View" at bounding box center [236, 495] width 56 height 25
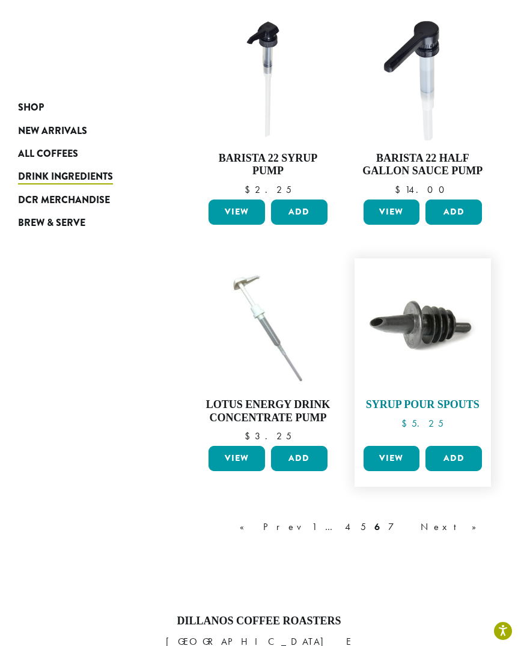
scroll to position [1326, 0]
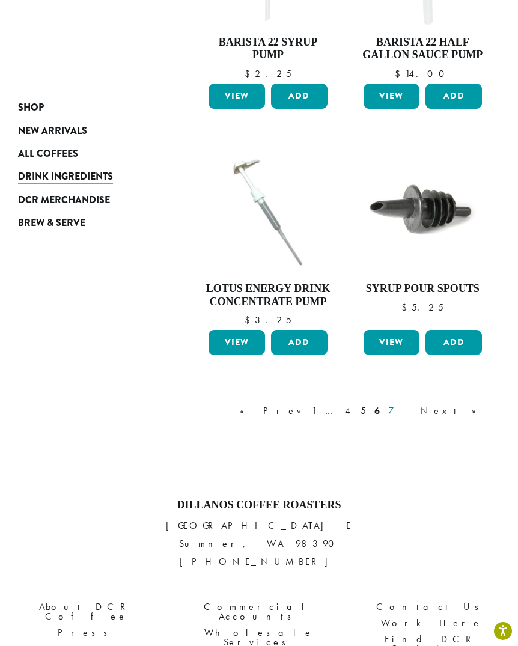
click at [414, 404] on link "7" at bounding box center [400, 411] width 29 height 14
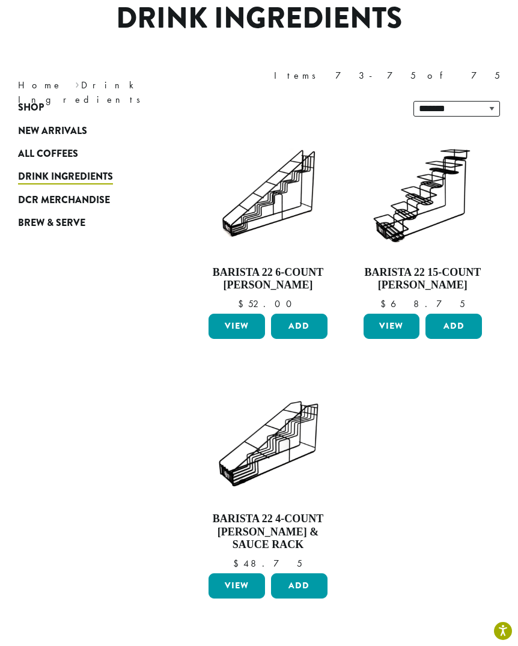
scroll to position [73, 0]
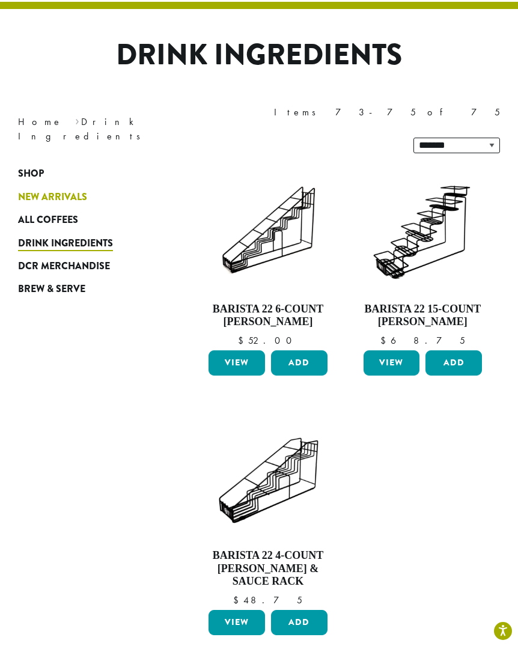
click at [34, 190] on span "New Arrivals" at bounding box center [52, 197] width 69 height 15
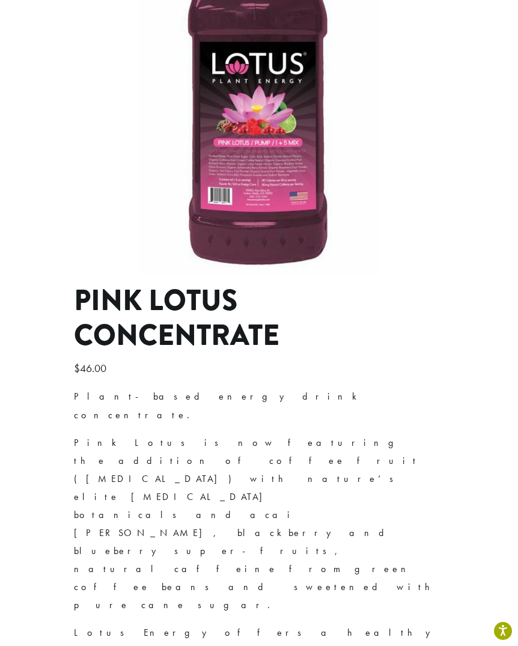
scroll to position [297, 0]
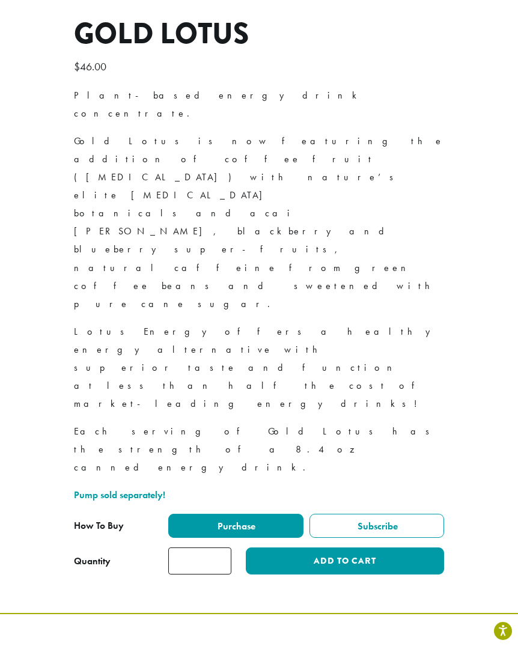
scroll to position [335, 0]
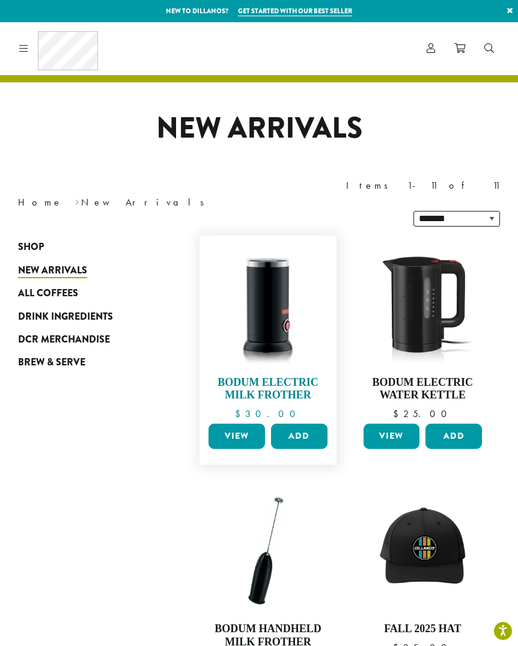
click at [274, 264] on img at bounding box center [267, 303] width 124 height 124
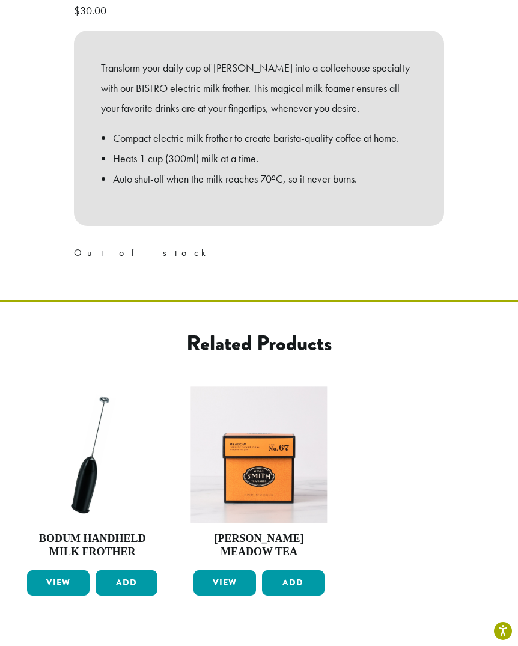
scroll to position [590, 0]
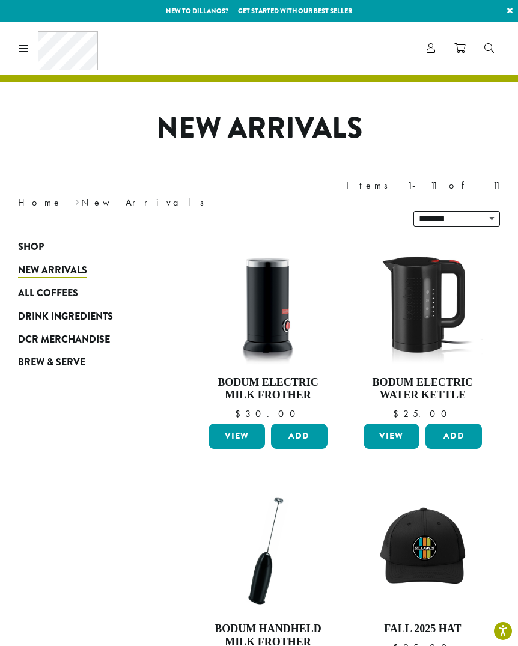
click at [24, 48] on icon at bounding box center [23, 48] width 9 height 10
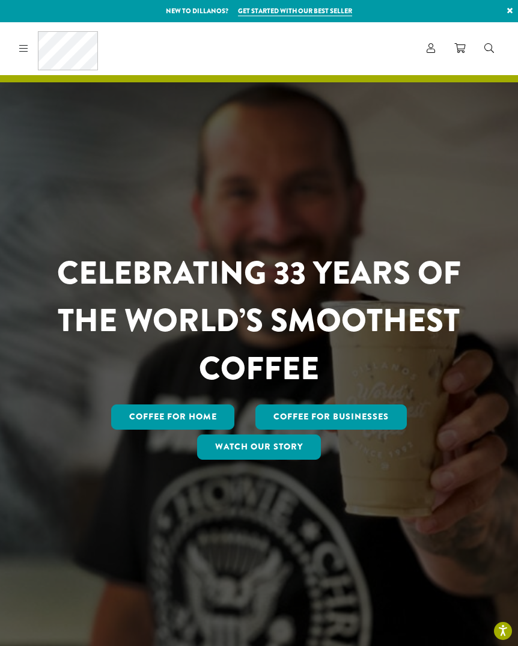
click at [24, 48] on icon at bounding box center [23, 48] width 9 height 10
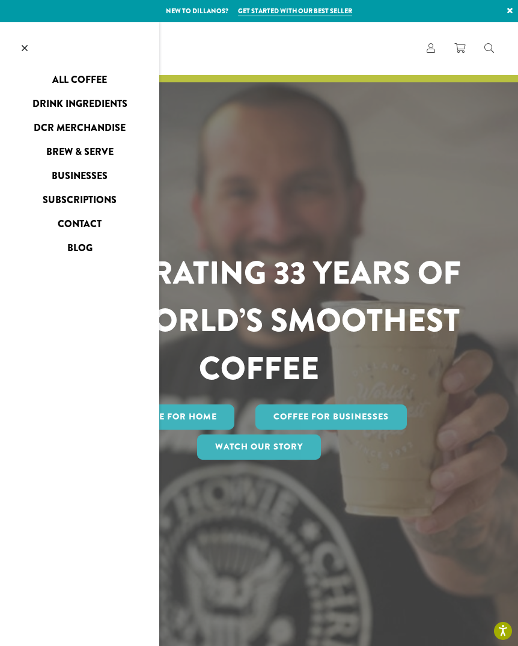
click at [73, 77] on link "All Coffee" at bounding box center [79, 79] width 159 height 19
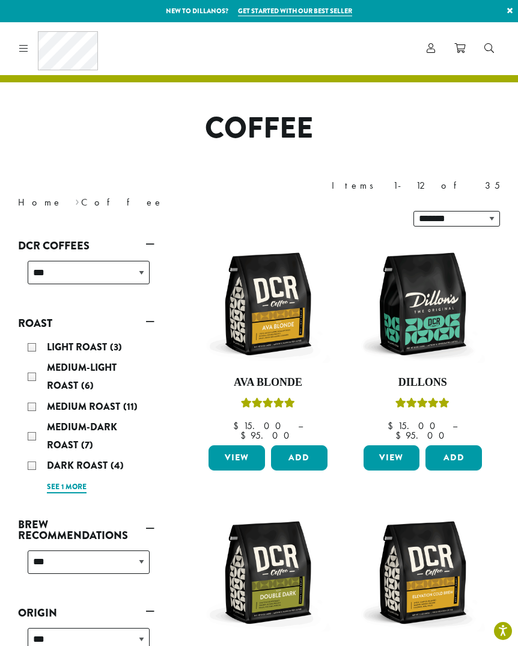
click at [61, 481] on link "See 1 more" at bounding box center [67, 487] width 40 height 12
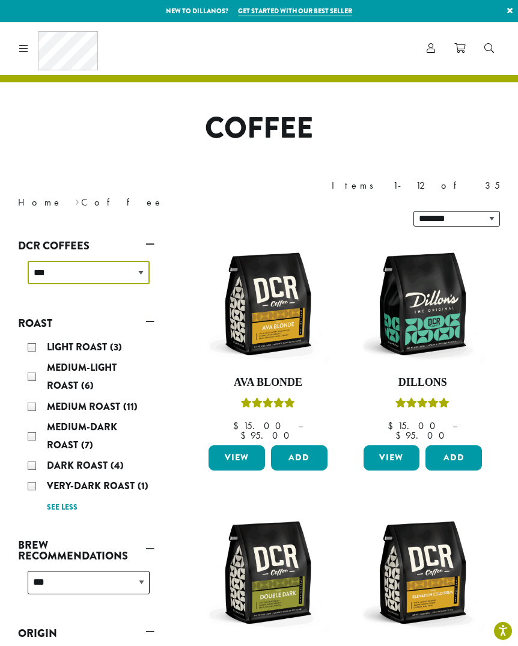
select select "*****"
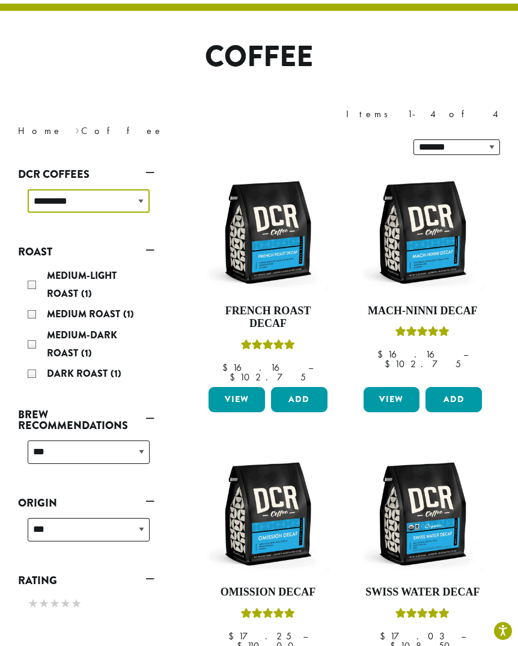
scroll to position [73, 0]
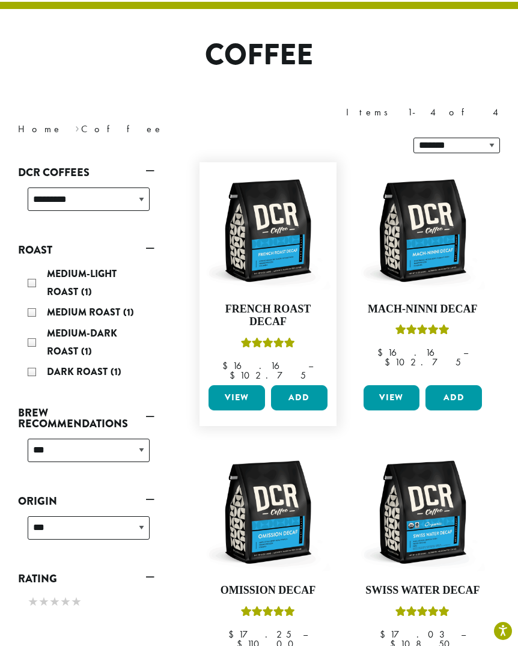
click at [245, 385] on link "View" at bounding box center [236, 397] width 56 height 25
click at [240, 385] on link "View" at bounding box center [236, 397] width 56 height 25
click at [389, 385] on link "View" at bounding box center [391, 397] width 56 height 25
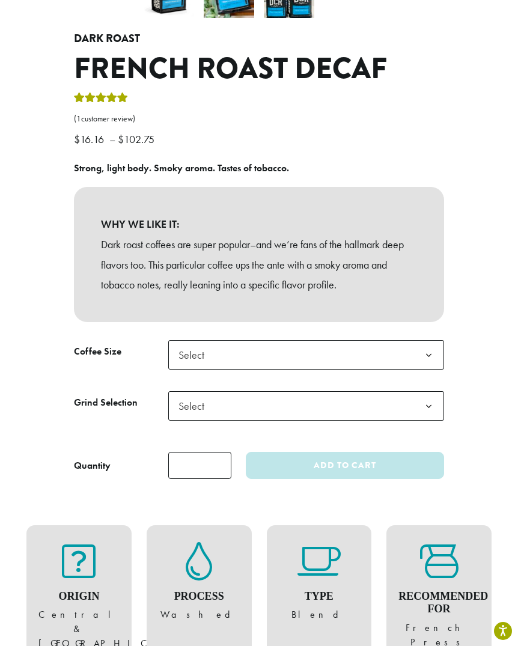
scroll to position [426, 0]
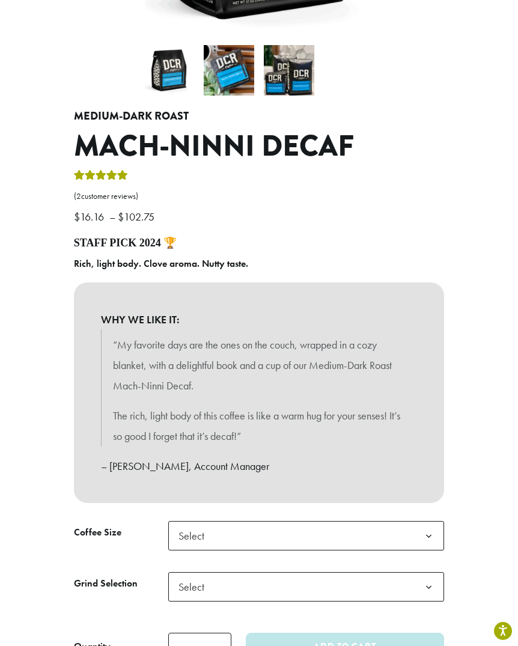
scroll to position [533, 0]
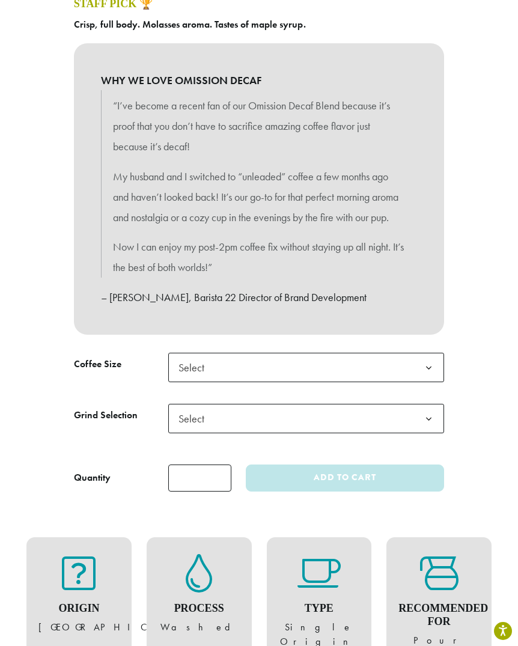
scroll to position [691, 0]
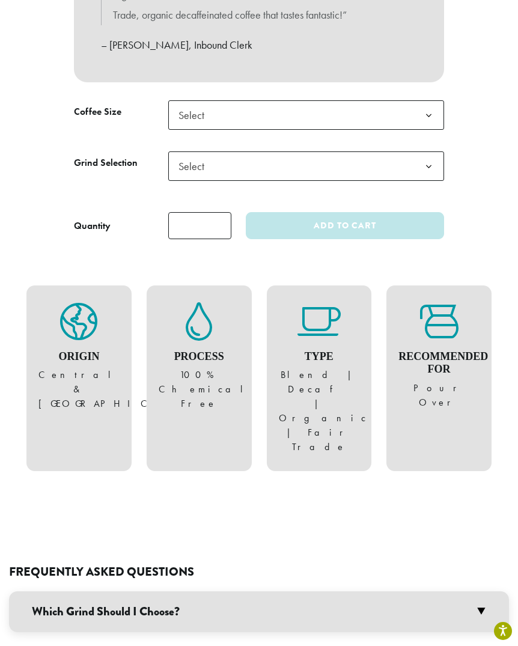
scroll to position [856, 0]
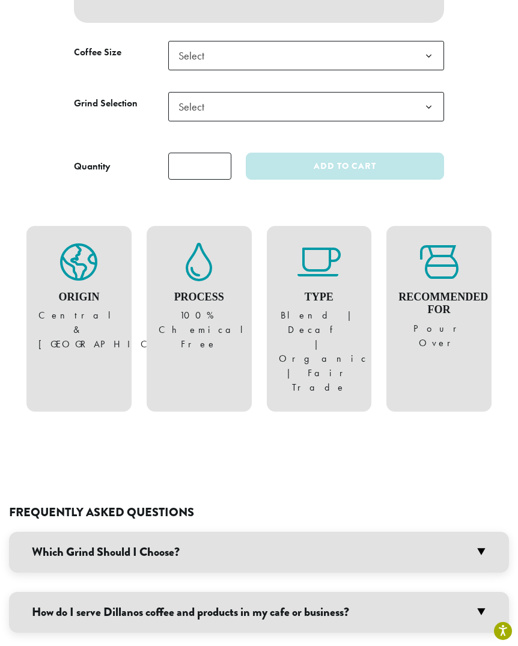
click at [180, 592] on h3 "How do I serve Dillanos coffee and products in my cafe or business?" at bounding box center [259, 612] width 500 height 41
click at [163, 645] on link "Business Services Page" at bounding box center [281, 656] width 237 height 13
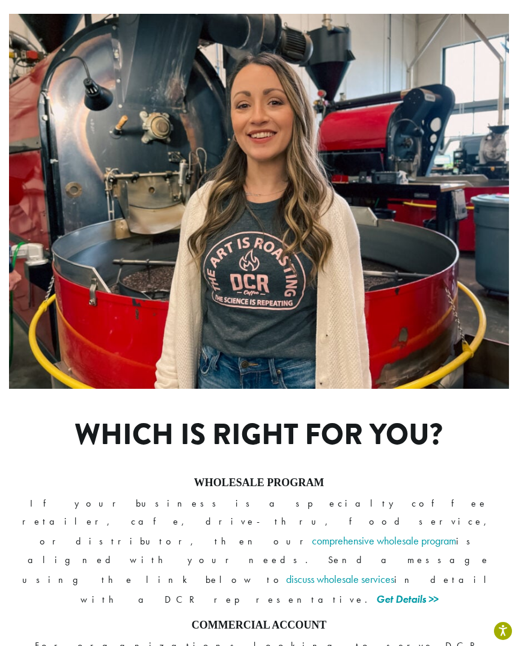
scroll to position [885, 0]
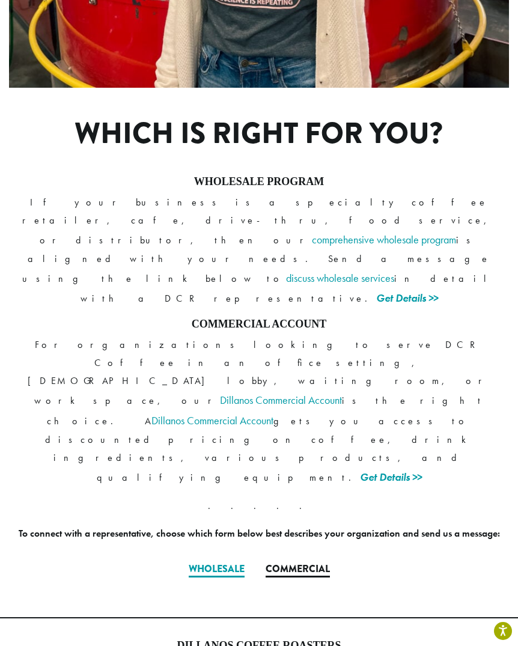
click at [303, 562] on link "Commercial" at bounding box center [297, 570] width 64 height 16
